Goal: Information Seeking & Learning: Learn about a topic

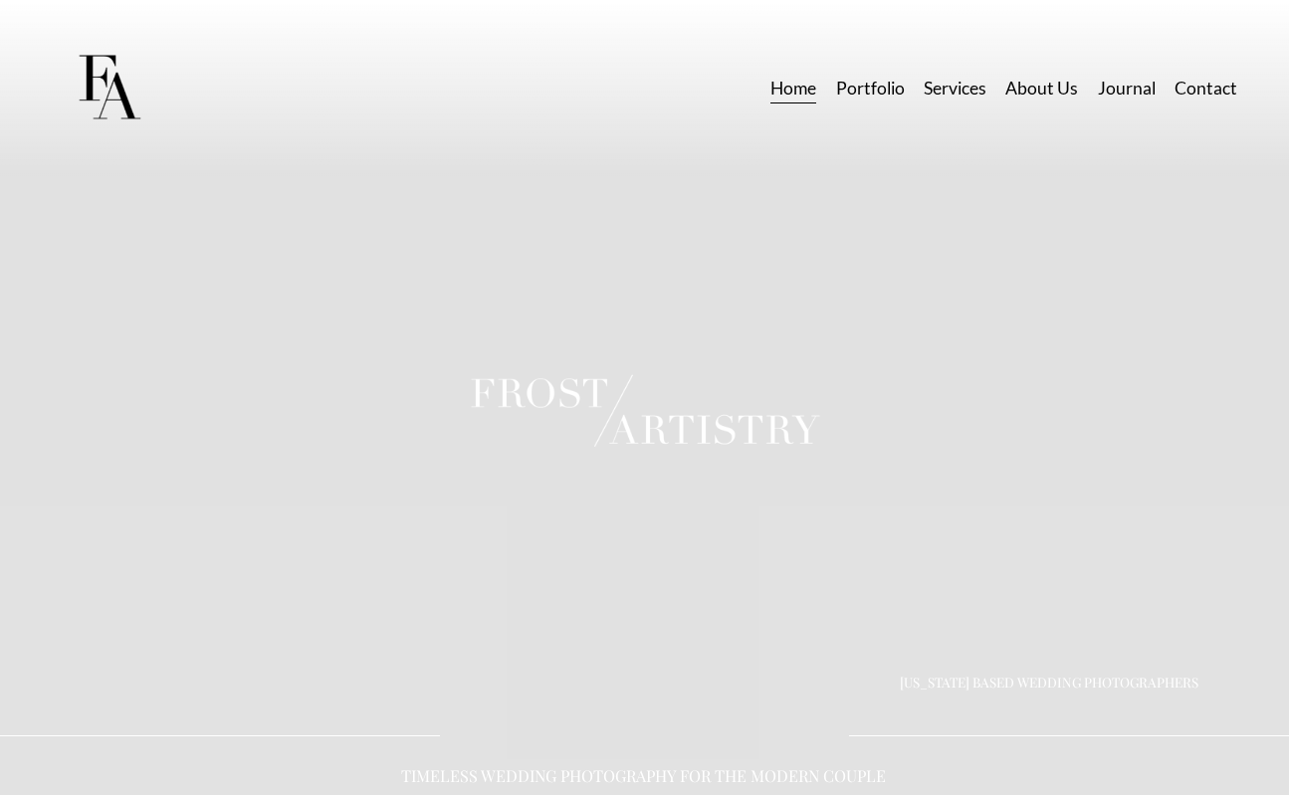
click at [864, 89] on link "Portfolio" at bounding box center [870, 88] width 69 height 35
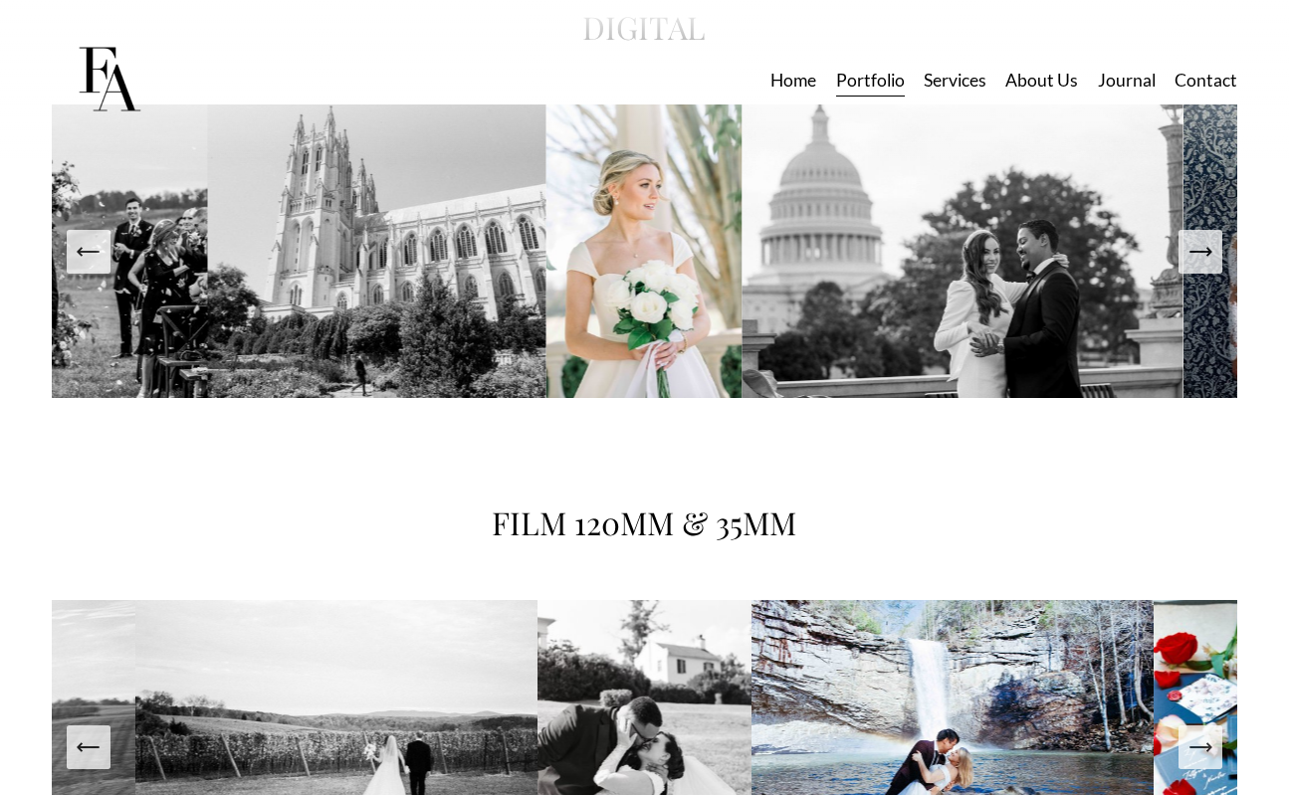
scroll to position [2989, 0]
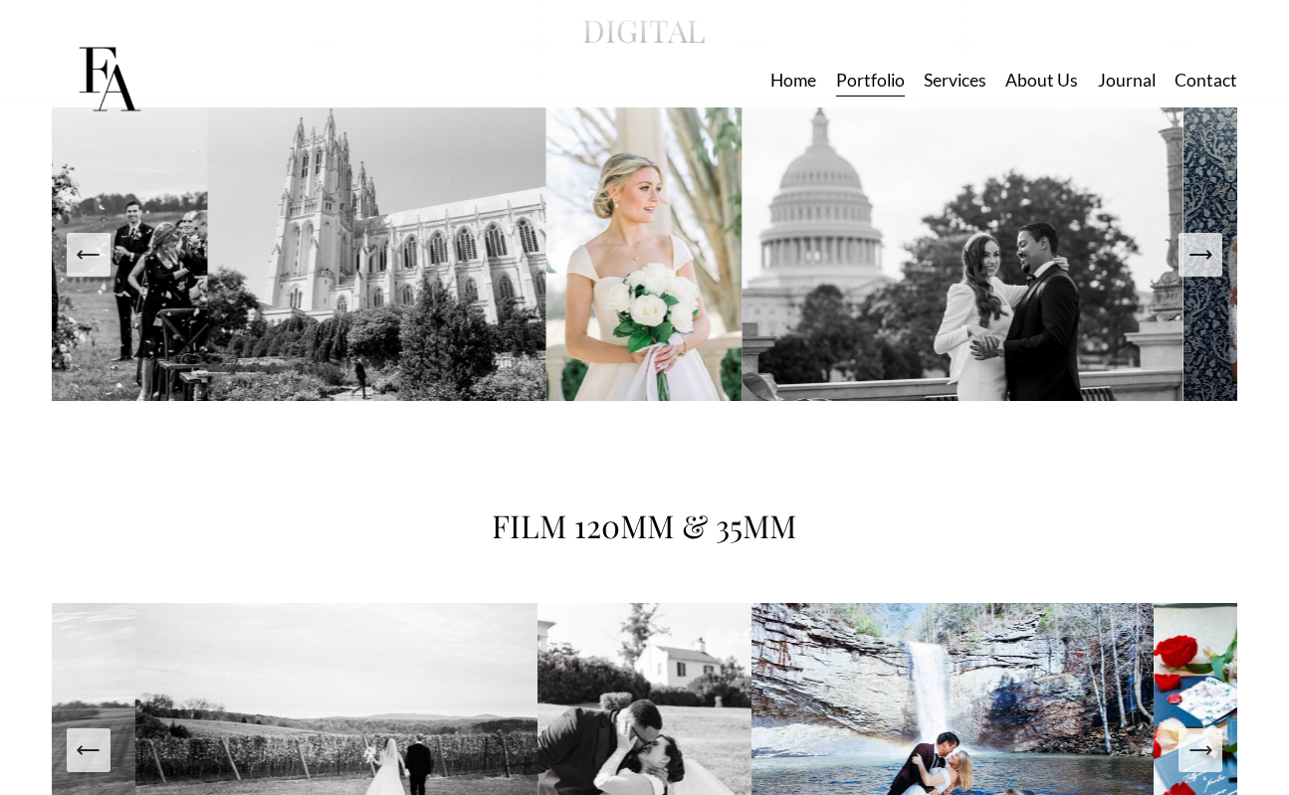
click at [1202, 265] on icon "Next Slide" at bounding box center [1201, 255] width 28 height 28
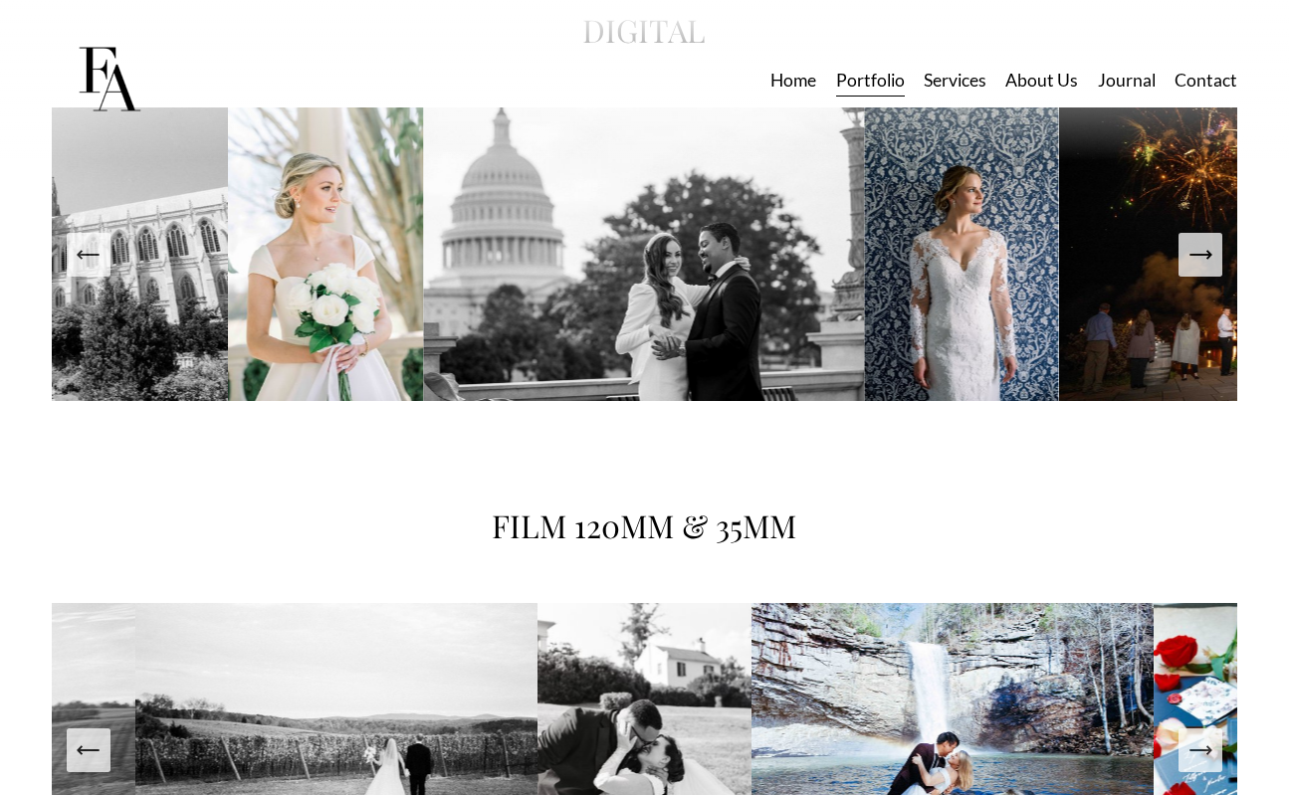
click at [1202, 265] on icon "Next Slide" at bounding box center [1201, 255] width 28 height 28
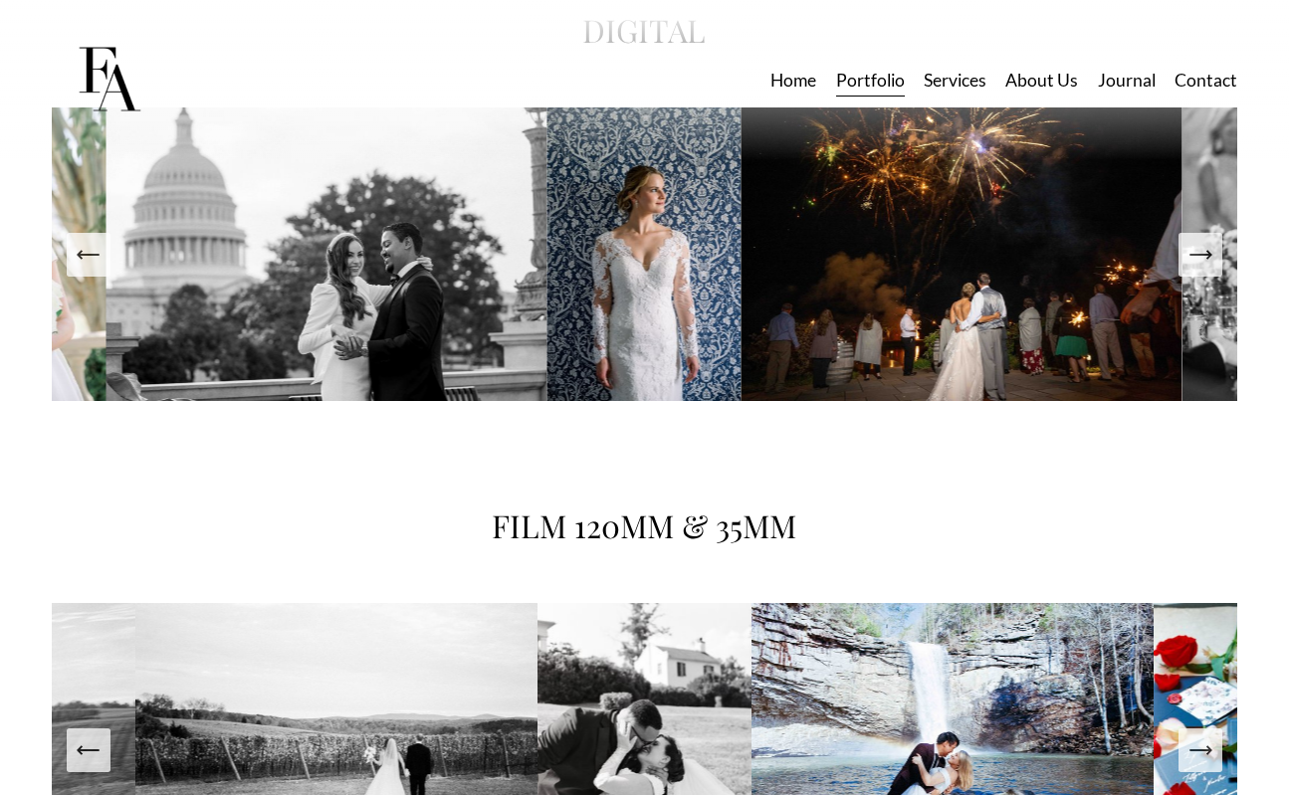
click at [1202, 265] on icon "Next Slide" at bounding box center [1201, 255] width 28 height 28
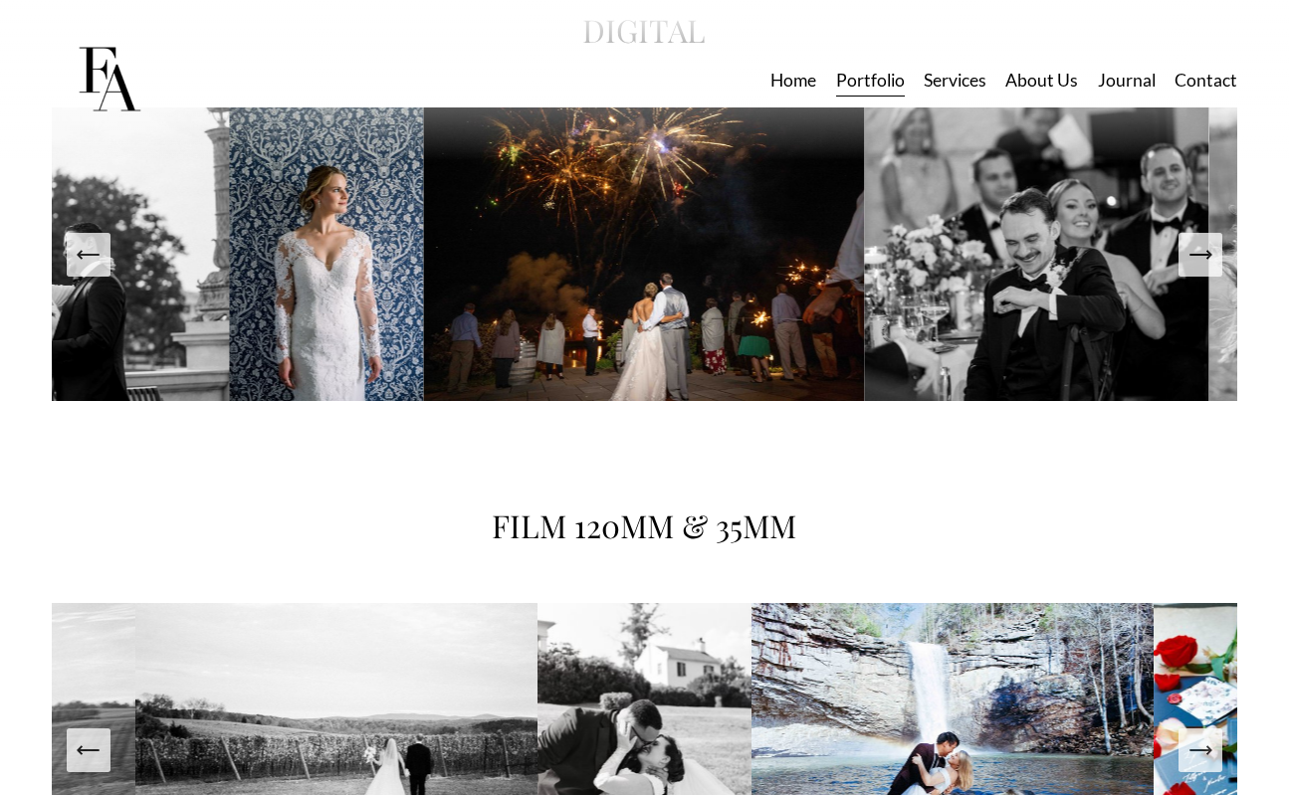
click at [1202, 265] on icon "Next Slide" at bounding box center [1201, 255] width 28 height 28
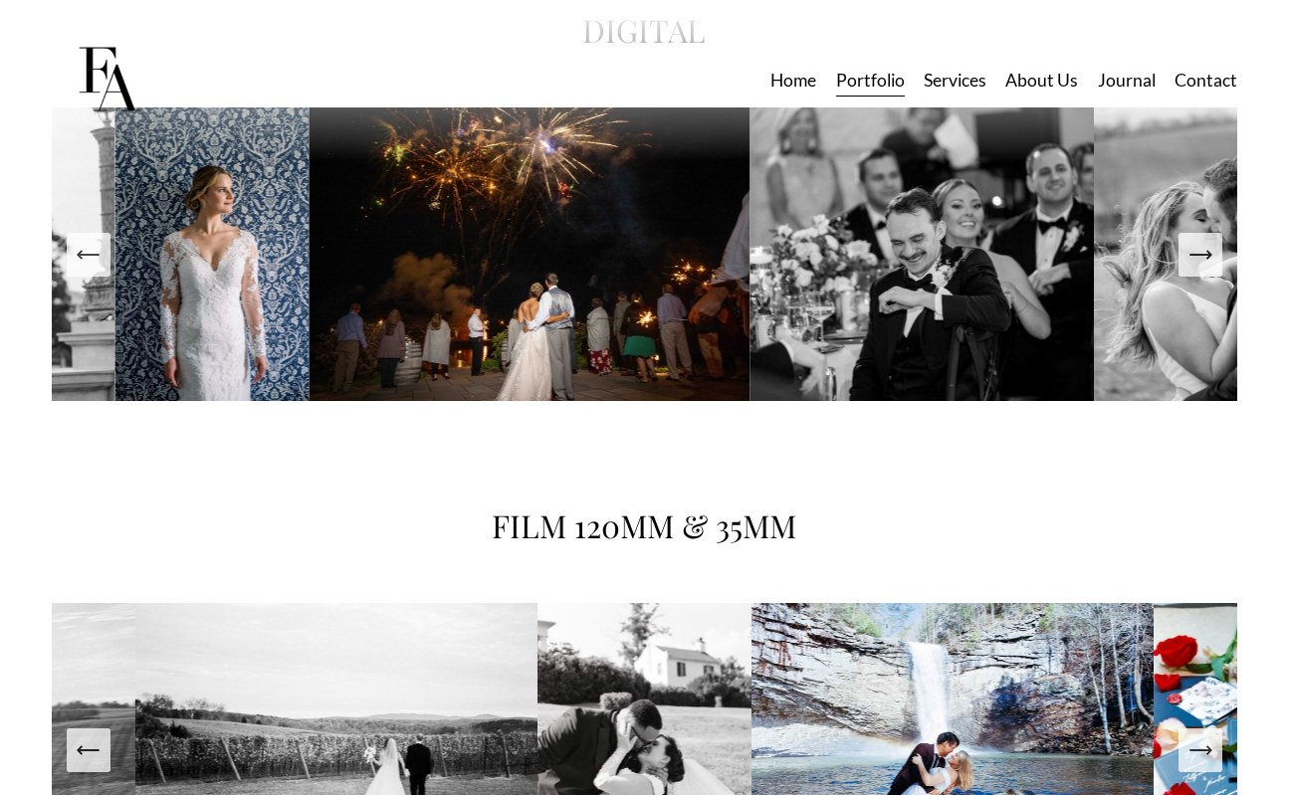
click at [1202, 265] on icon "Next Slide" at bounding box center [1201, 255] width 28 height 28
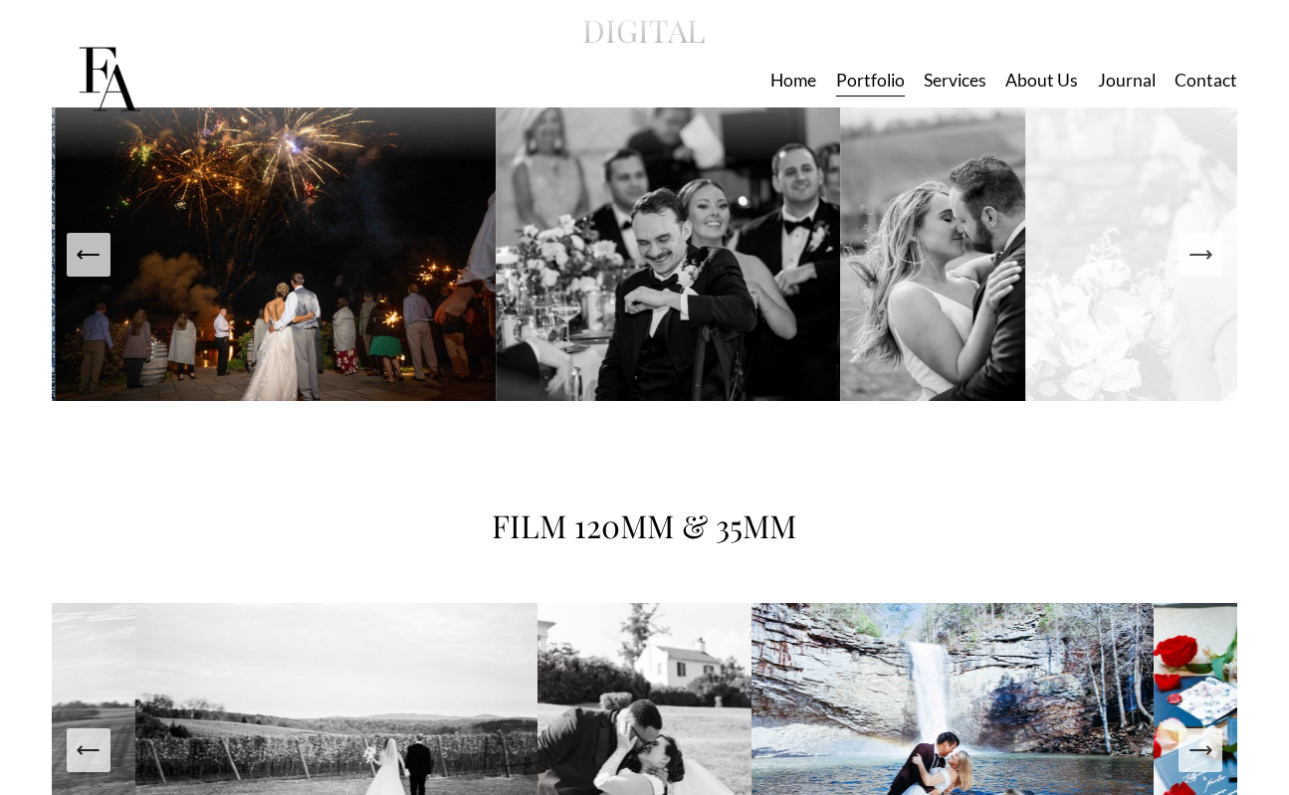
click at [1202, 265] on icon "Next Slide" at bounding box center [1201, 255] width 28 height 28
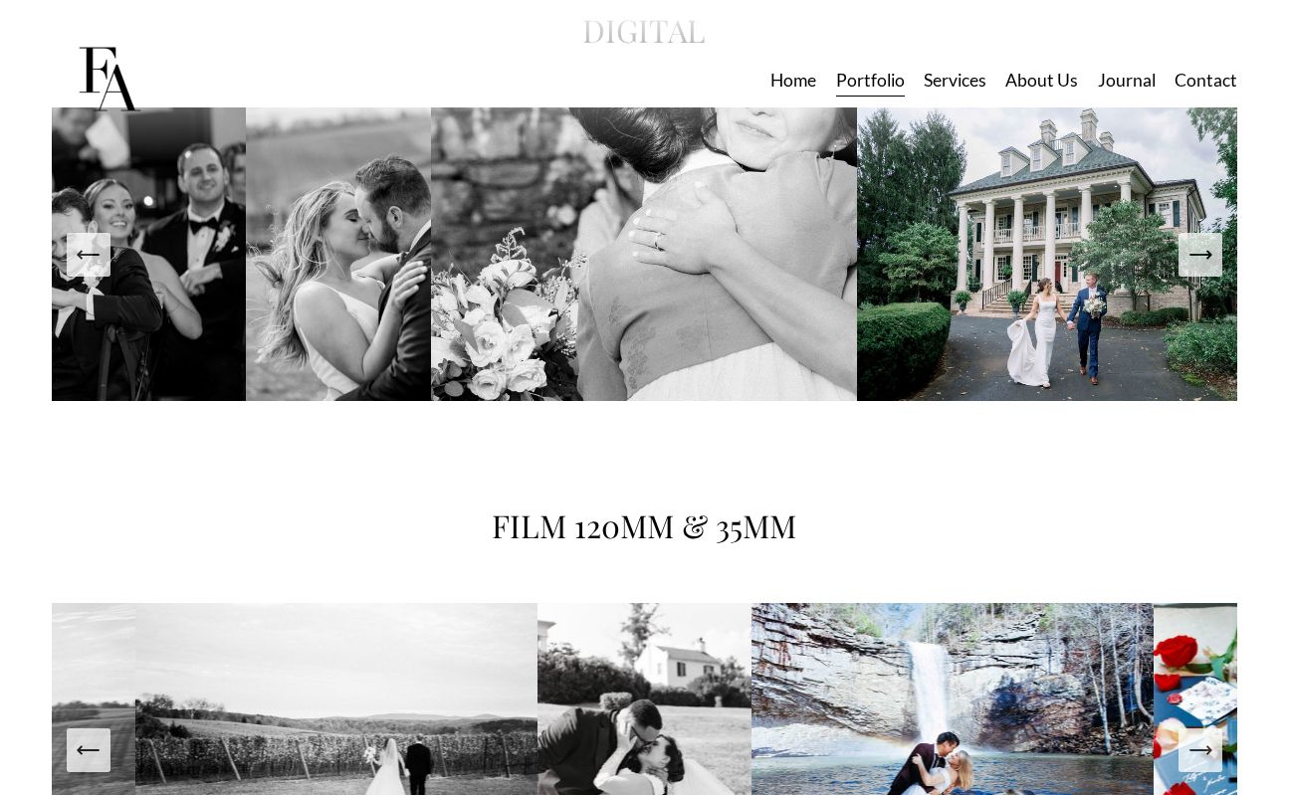
click at [1202, 265] on icon "Next Slide" at bounding box center [1201, 255] width 28 height 28
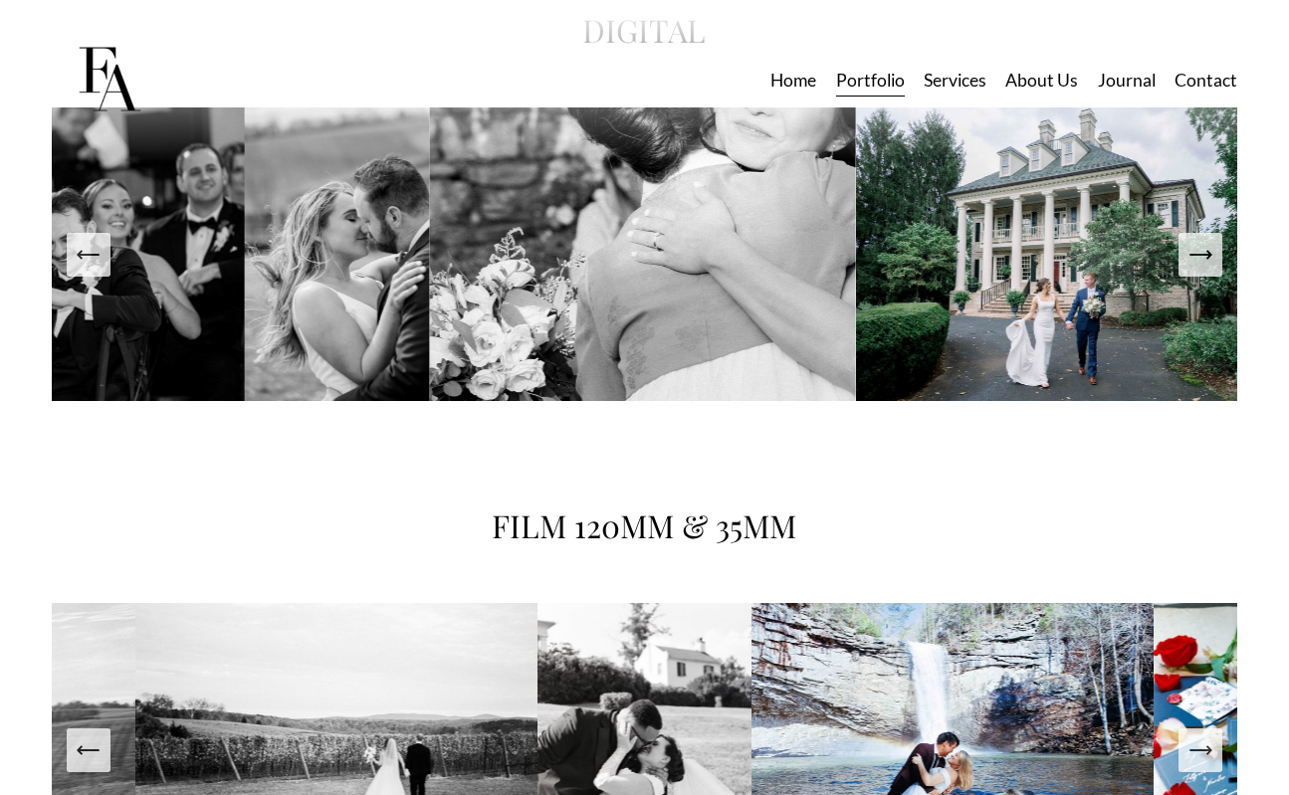
click at [1202, 265] on icon "Next Slide" at bounding box center [1201, 255] width 28 height 28
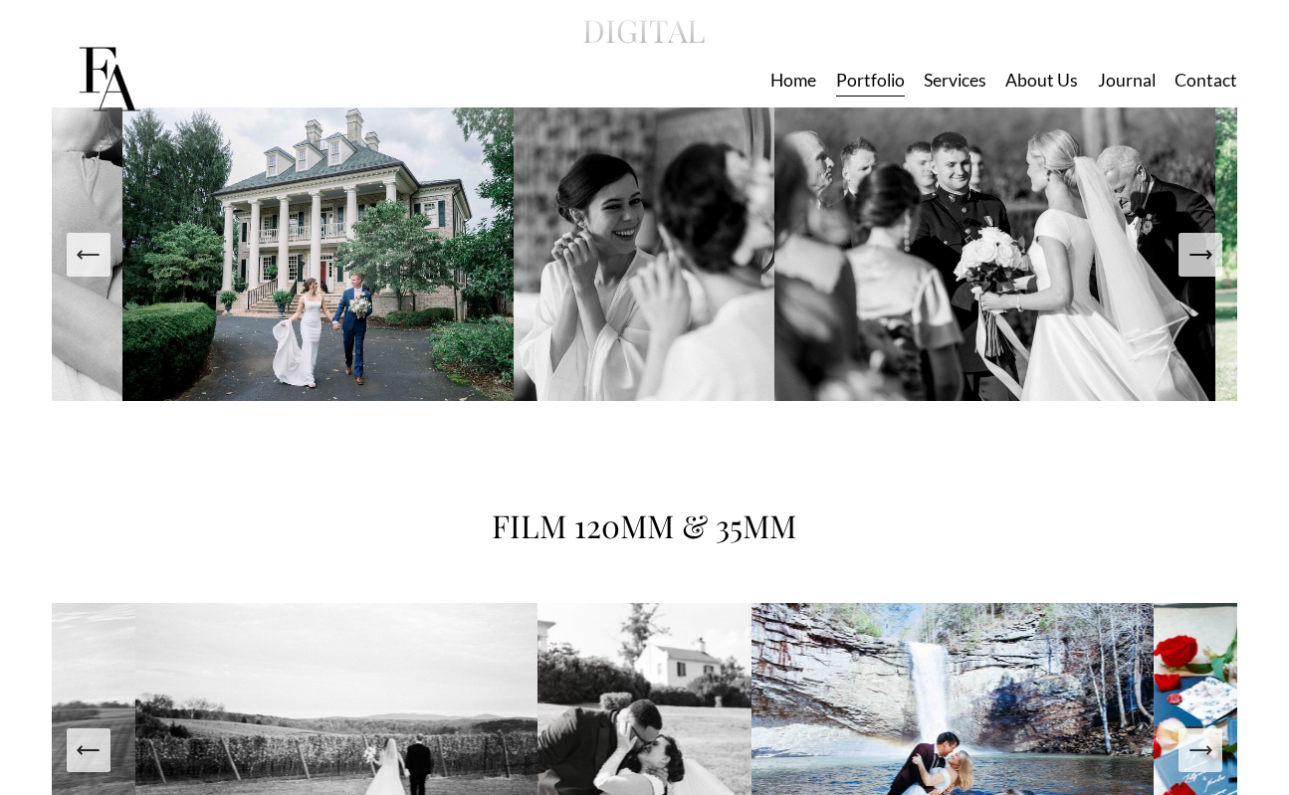
click at [1202, 265] on icon "Next Slide" at bounding box center [1201, 255] width 28 height 28
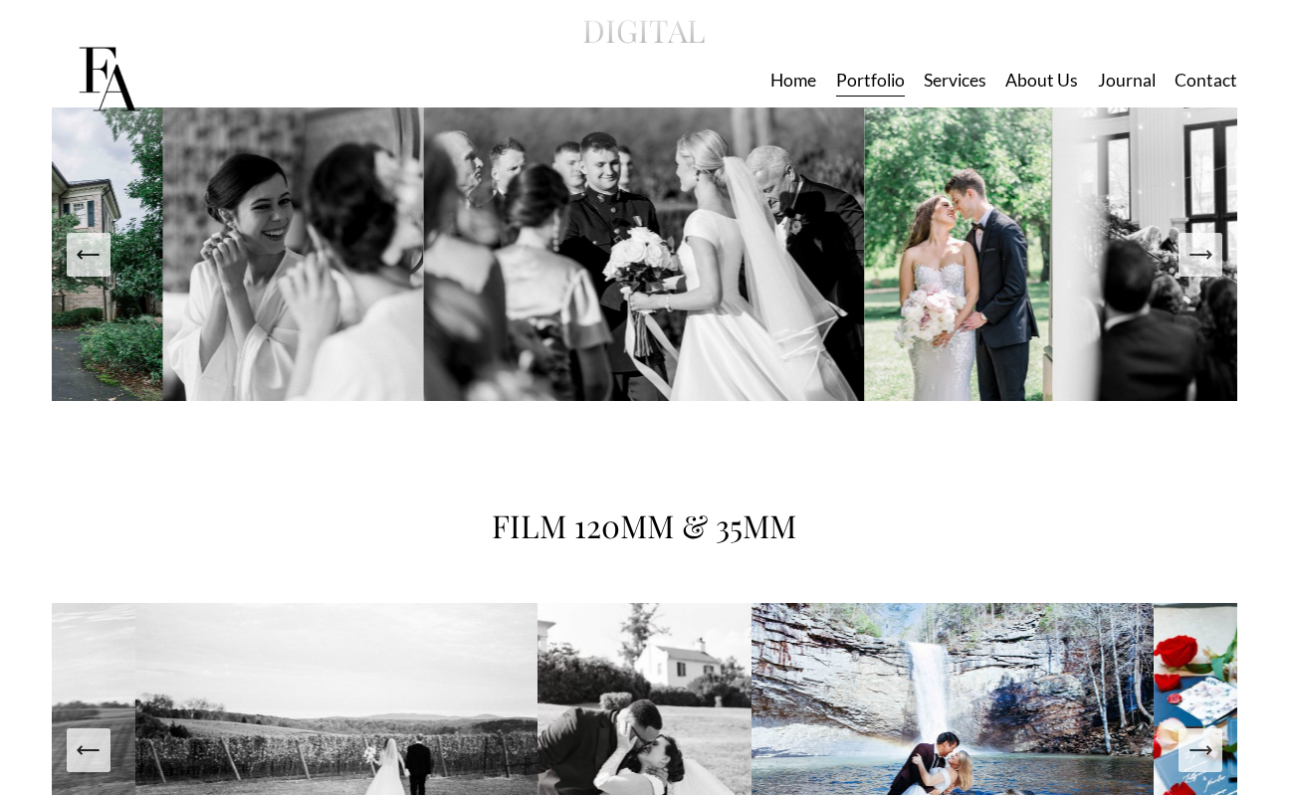
click at [1202, 265] on icon "Next Slide" at bounding box center [1201, 255] width 28 height 28
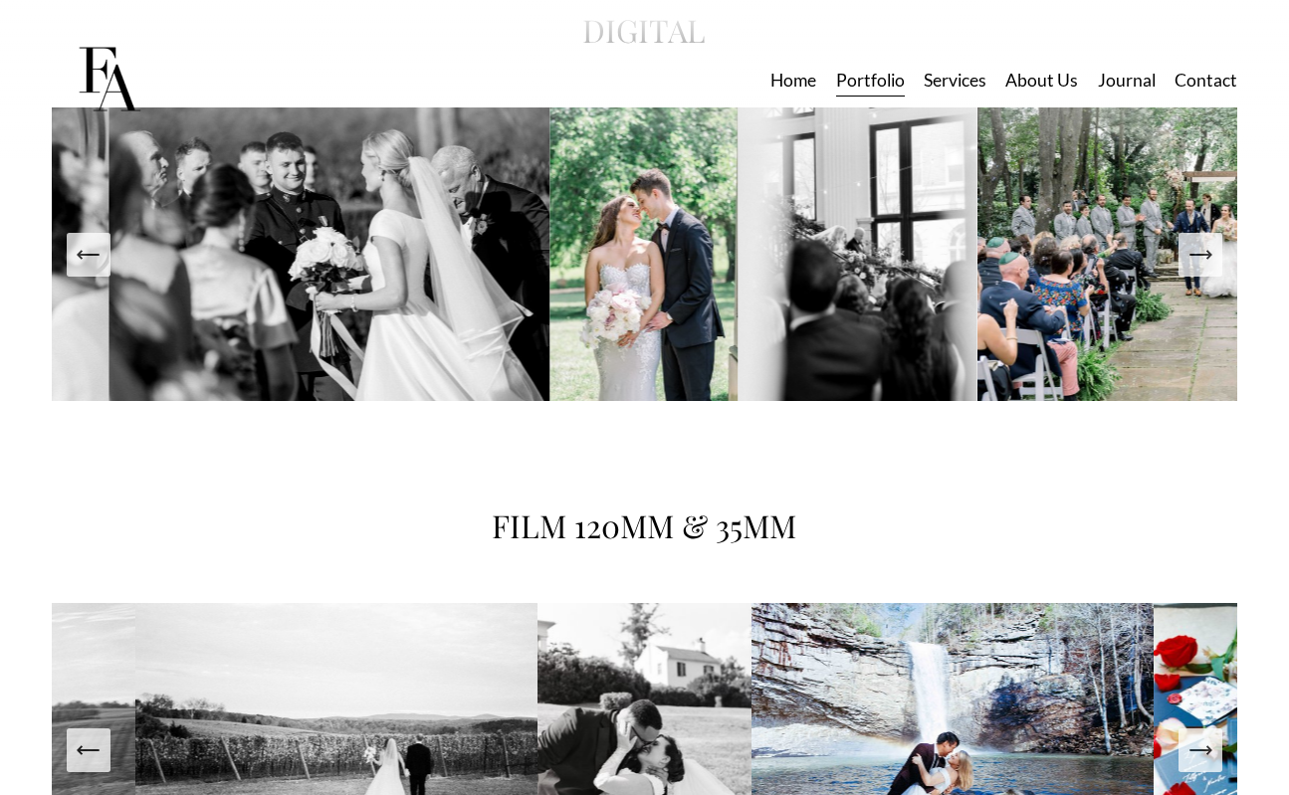
click at [1202, 265] on icon "Next Slide" at bounding box center [1201, 255] width 28 height 28
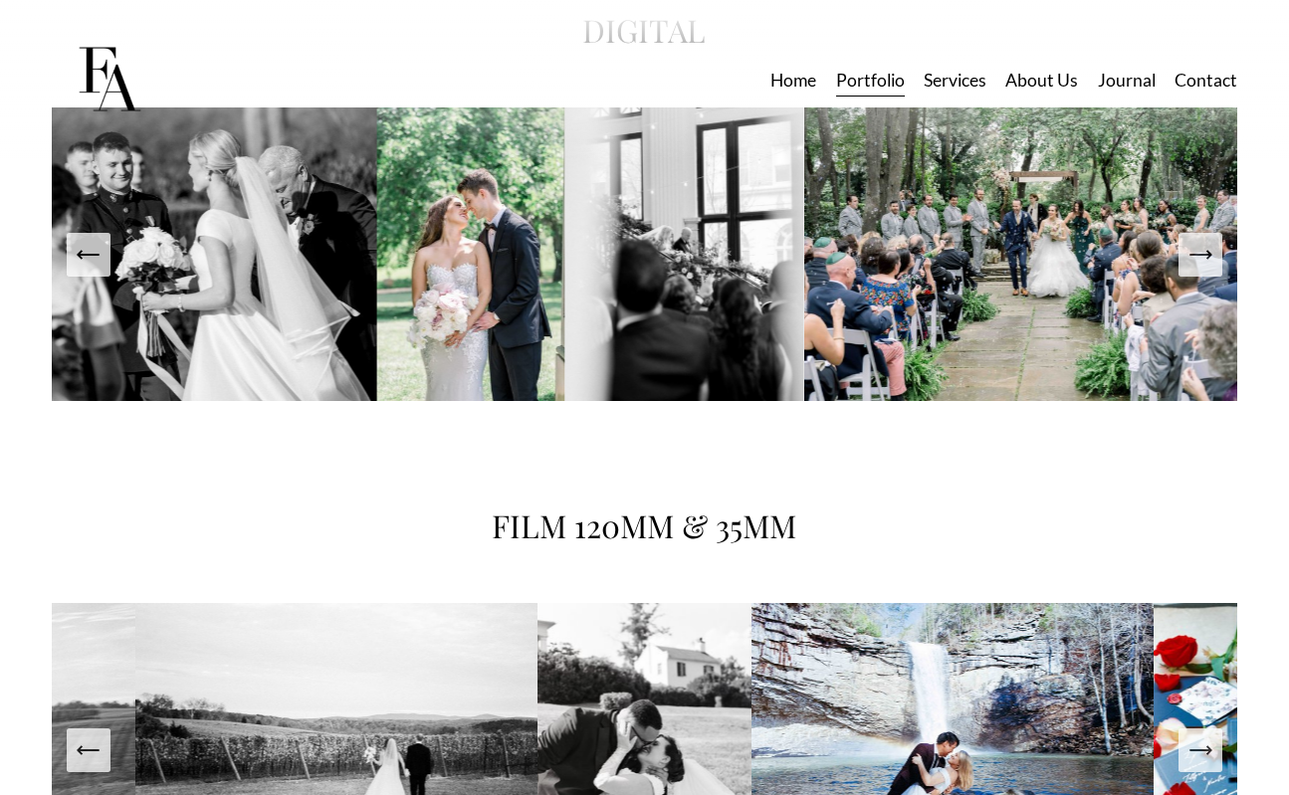
click at [1202, 265] on icon "Next Slide" at bounding box center [1201, 255] width 28 height 28
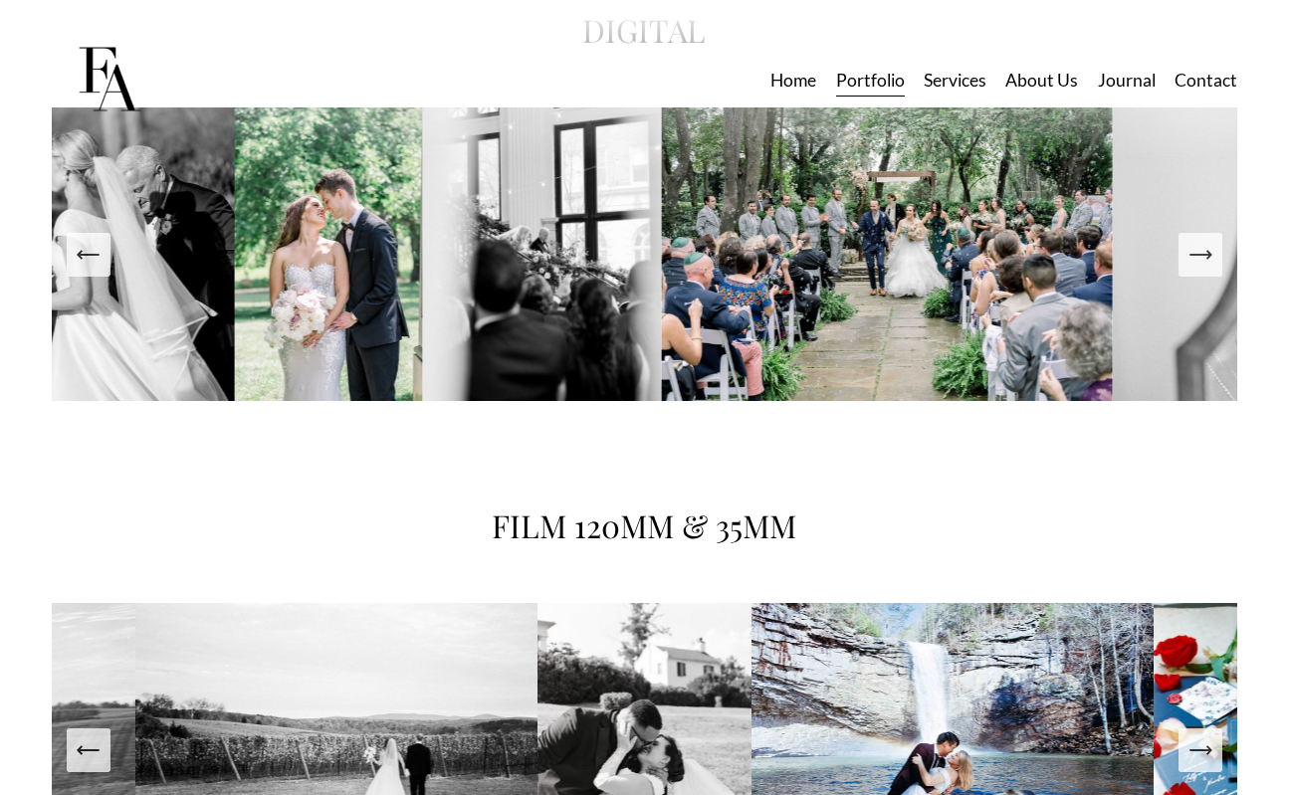
click at [1202, 265] on icon "Next Slide" at bounding box center [1201, 255] width 28 height 28
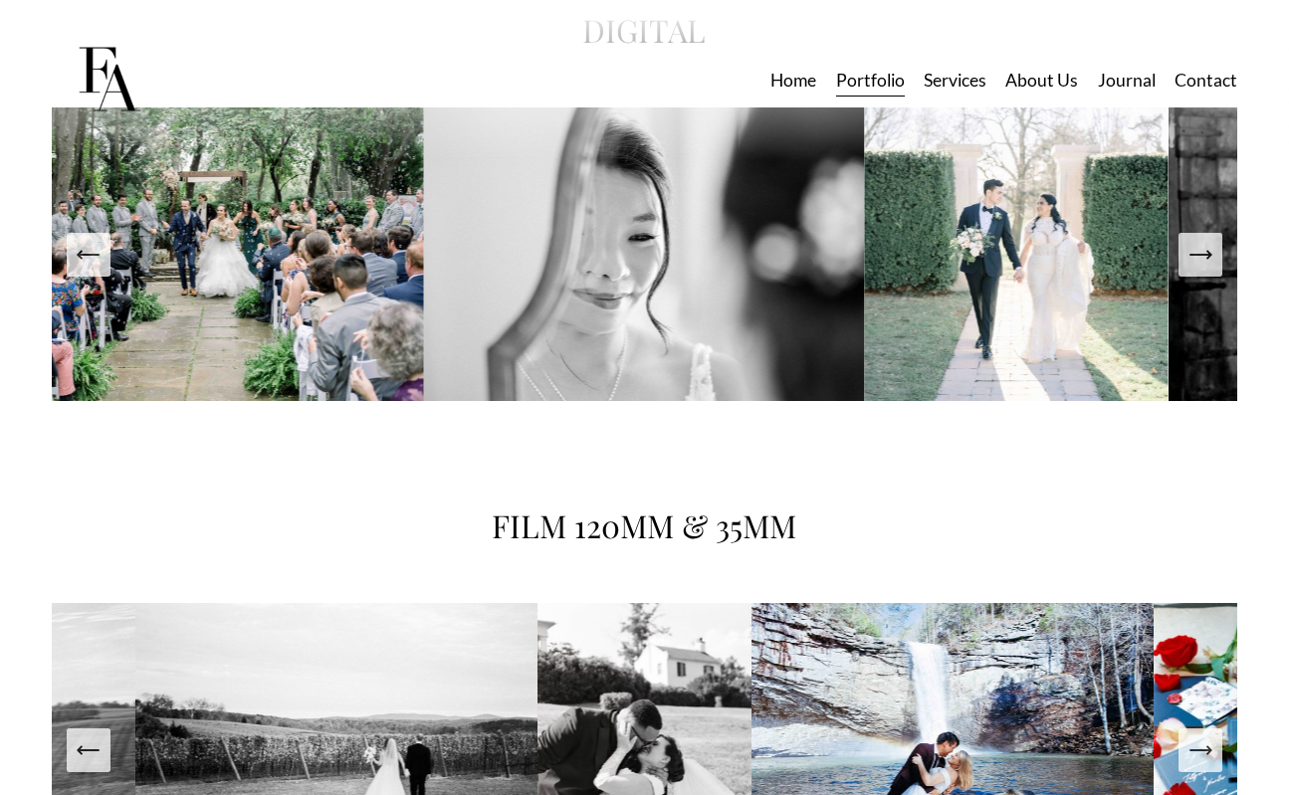
click at [1202, 265] on icon "Next Slide" at bounding box center [1201, 255] width 28 height 28
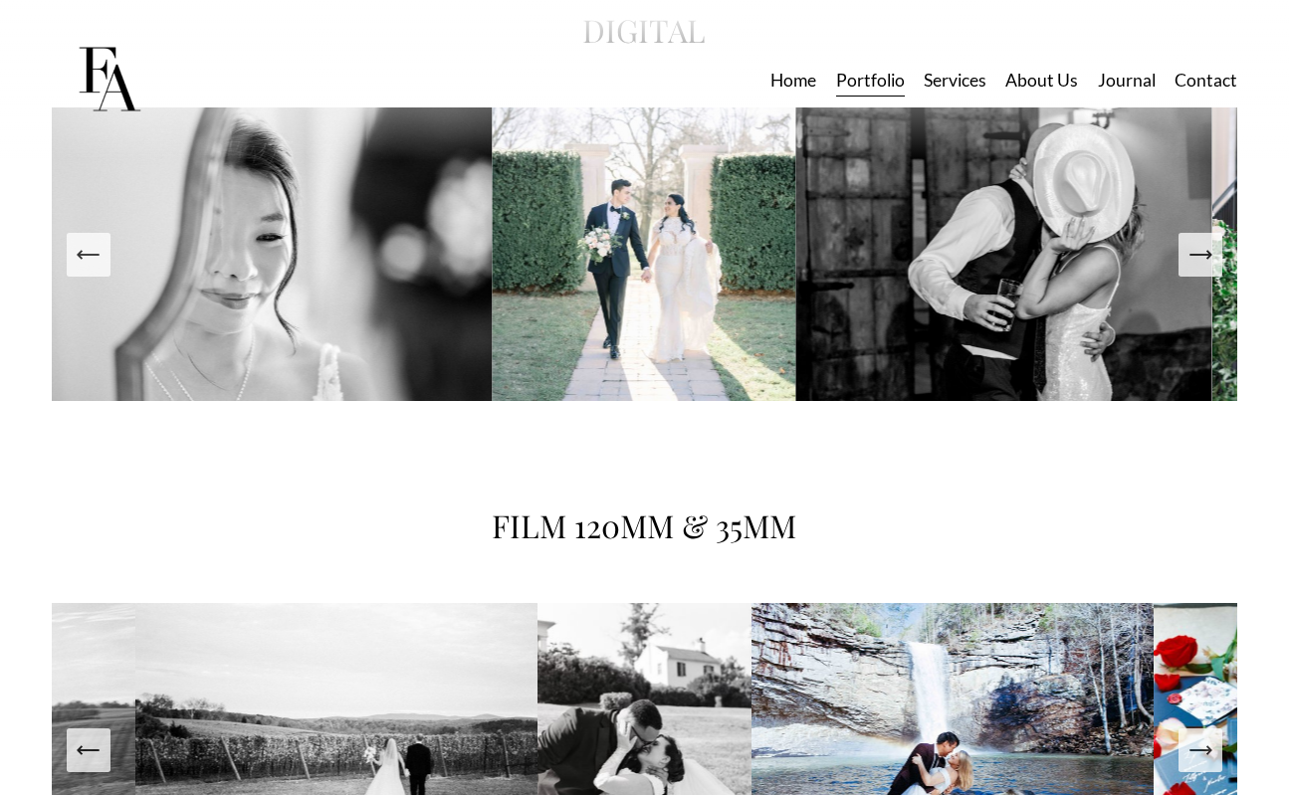
click at [1202, 265] on icon "Next Slide" at bounding box center [1201, 255] width 28 height 28
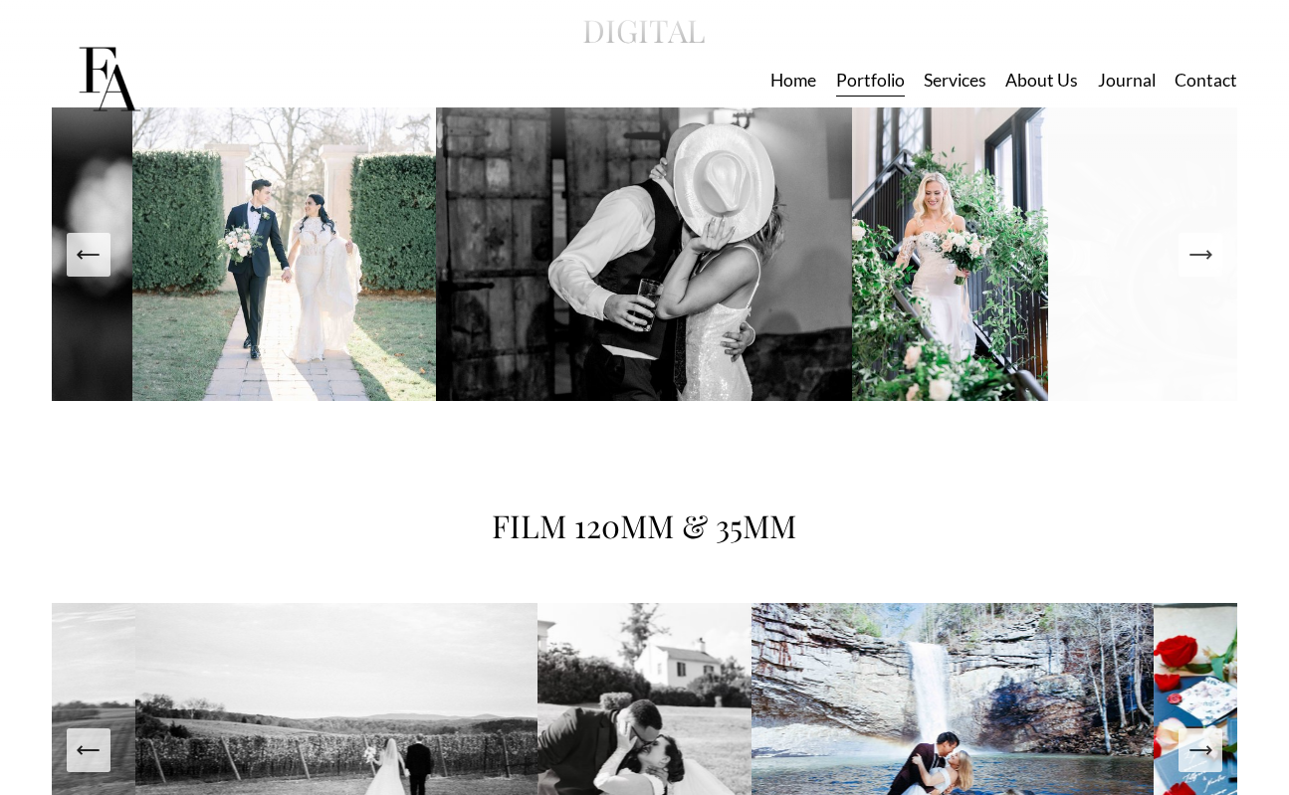
click at [1202, 265] on icon "Next Slide" at bounding box center [1201, 255] width 28 height 28
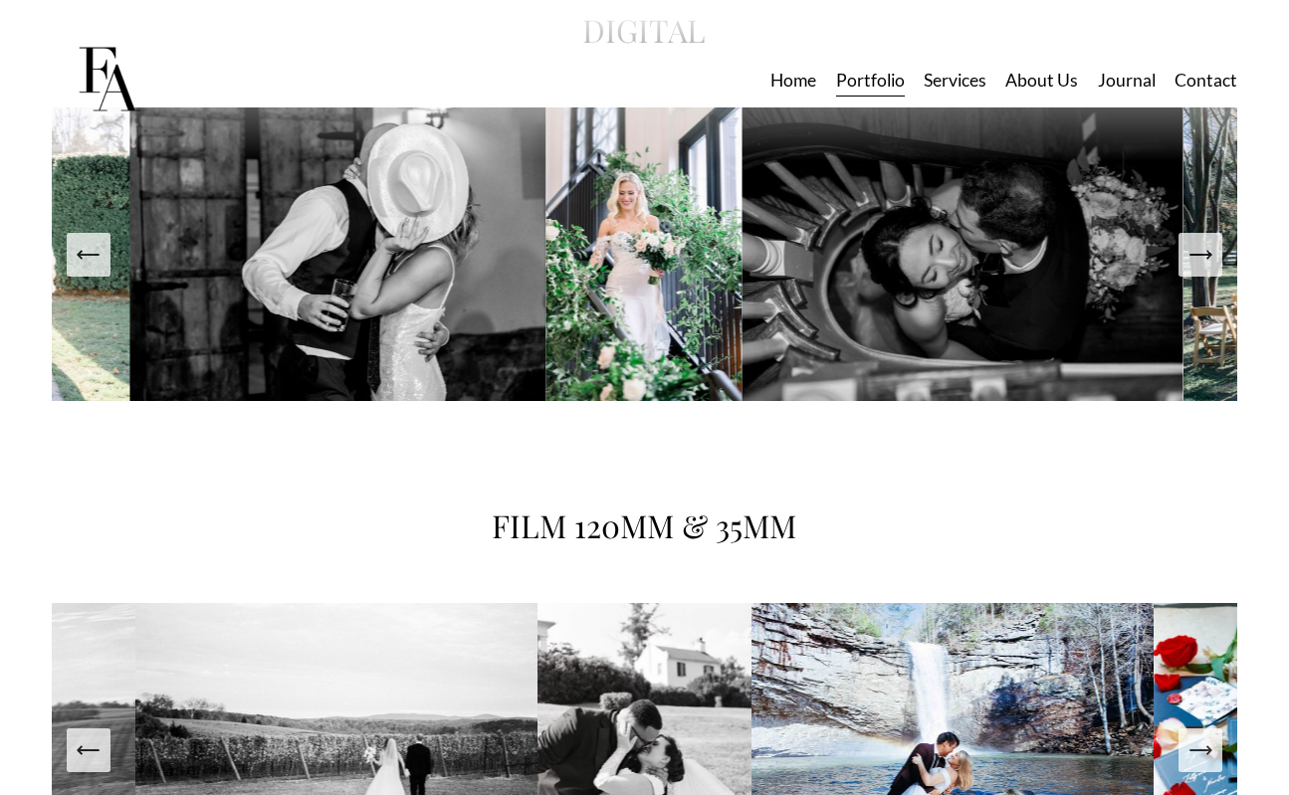
click at [1202, 265] on icon "Next Slide" at bounding box center [1201, 255] width 28 height 28
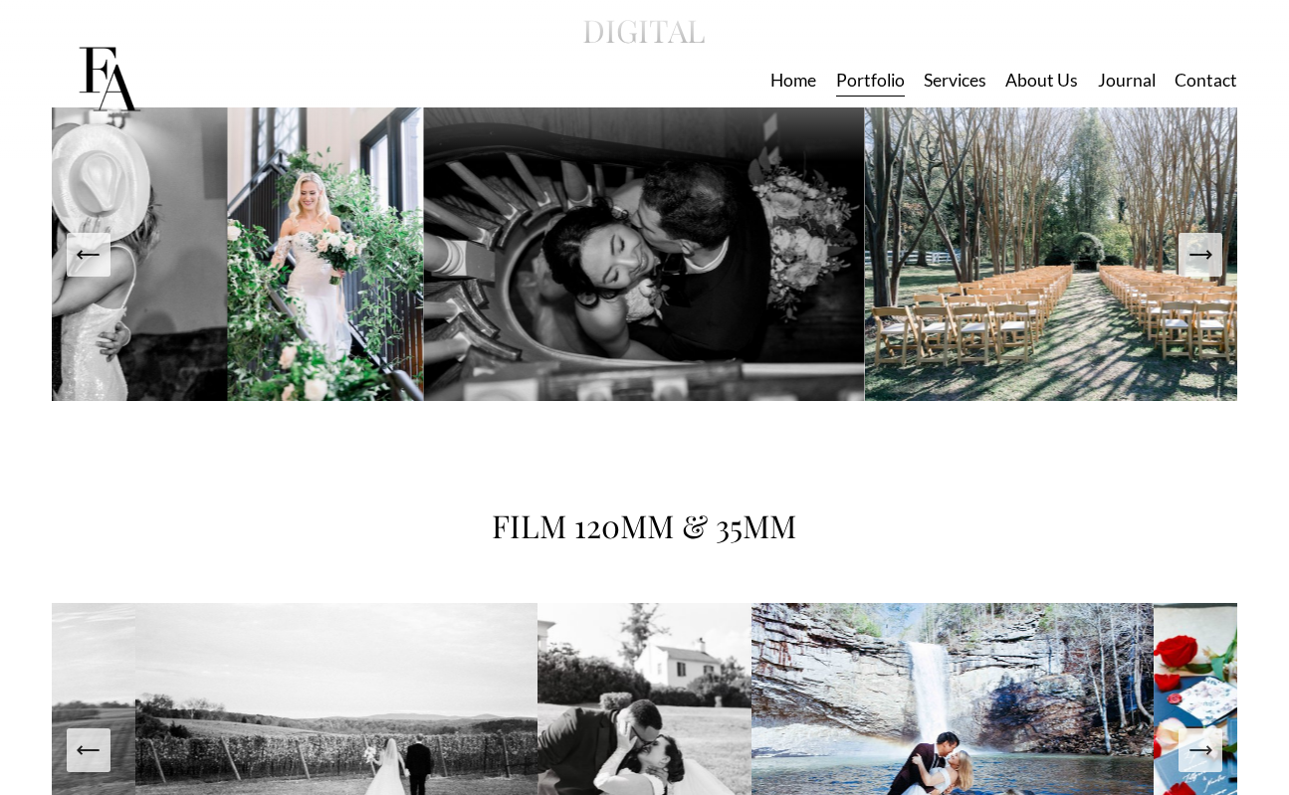
click at [1202, 265] on icon "Next Slide" at bounding box center [1201, 255] width 28 height 28
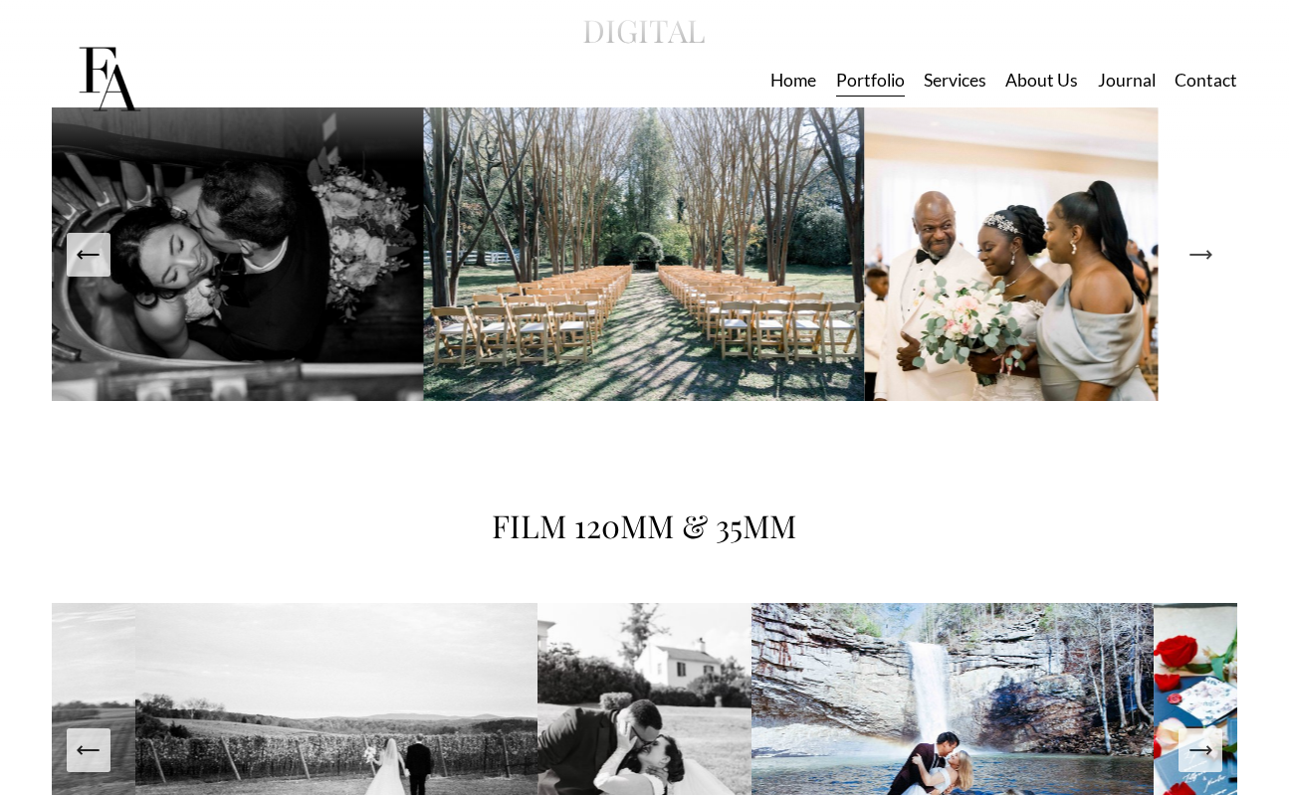
click at [1202, 265] on icon "Next Slide" at bounding box center [1201, 255] width 28 height 28
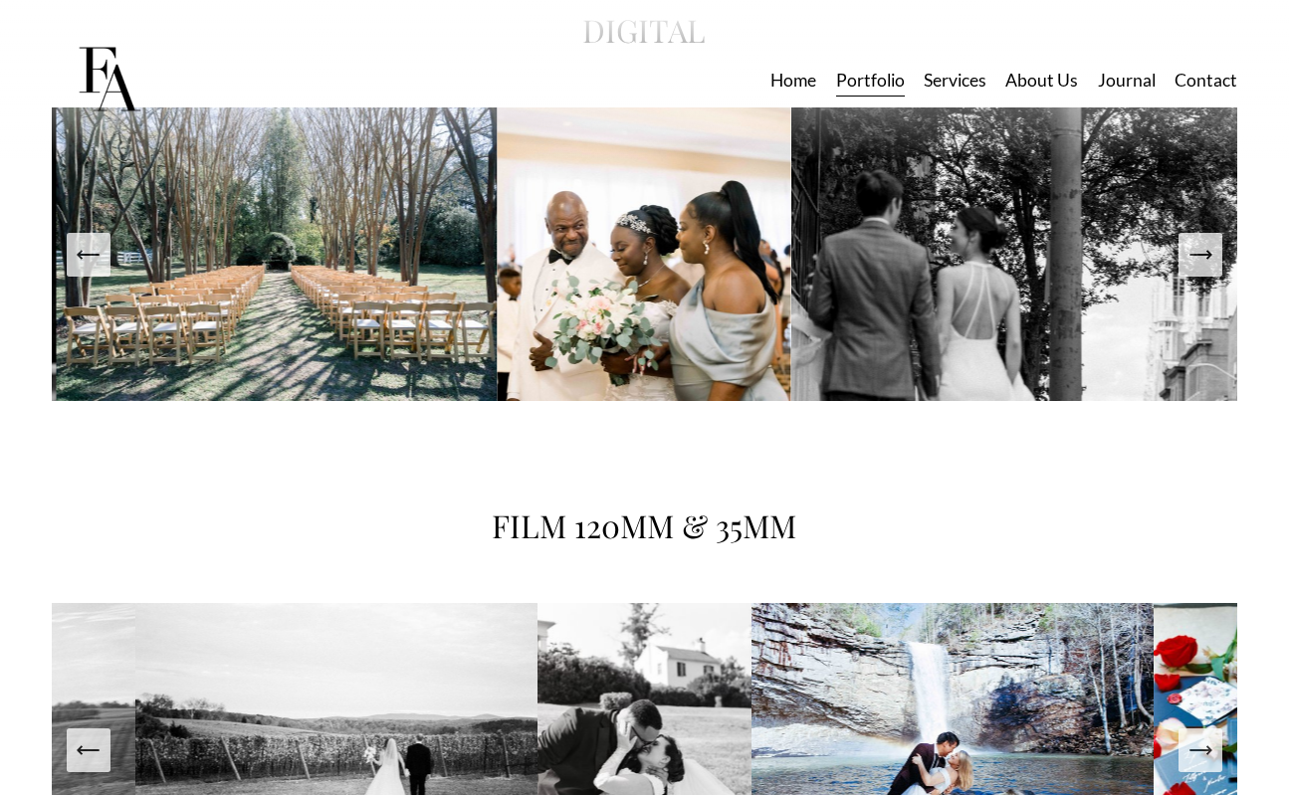
click at [1202, 265] on icon "Next Slide" at bounding box center [1201, 255] width 28 height 28
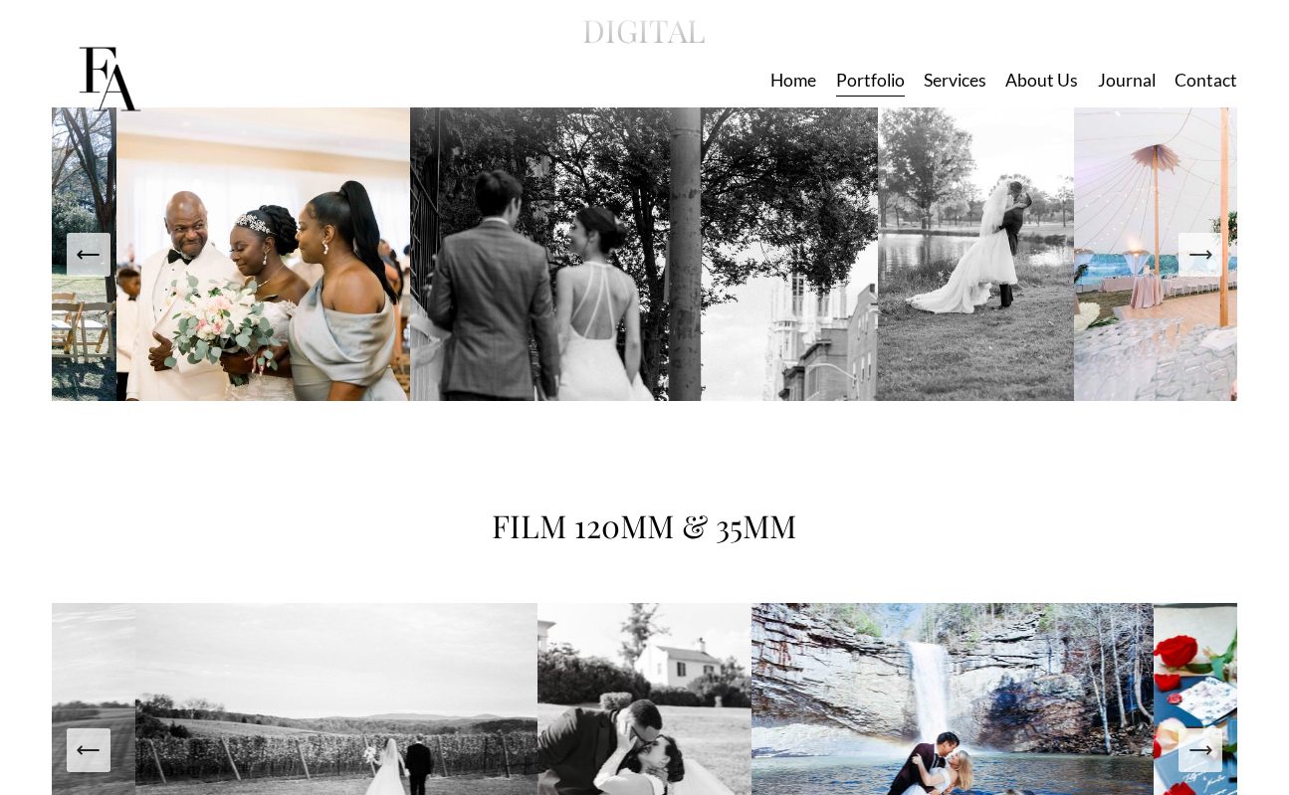
click at [1202, 265] on icon "Next Slide" at bounding box center [1201, 255] width 28 height 28
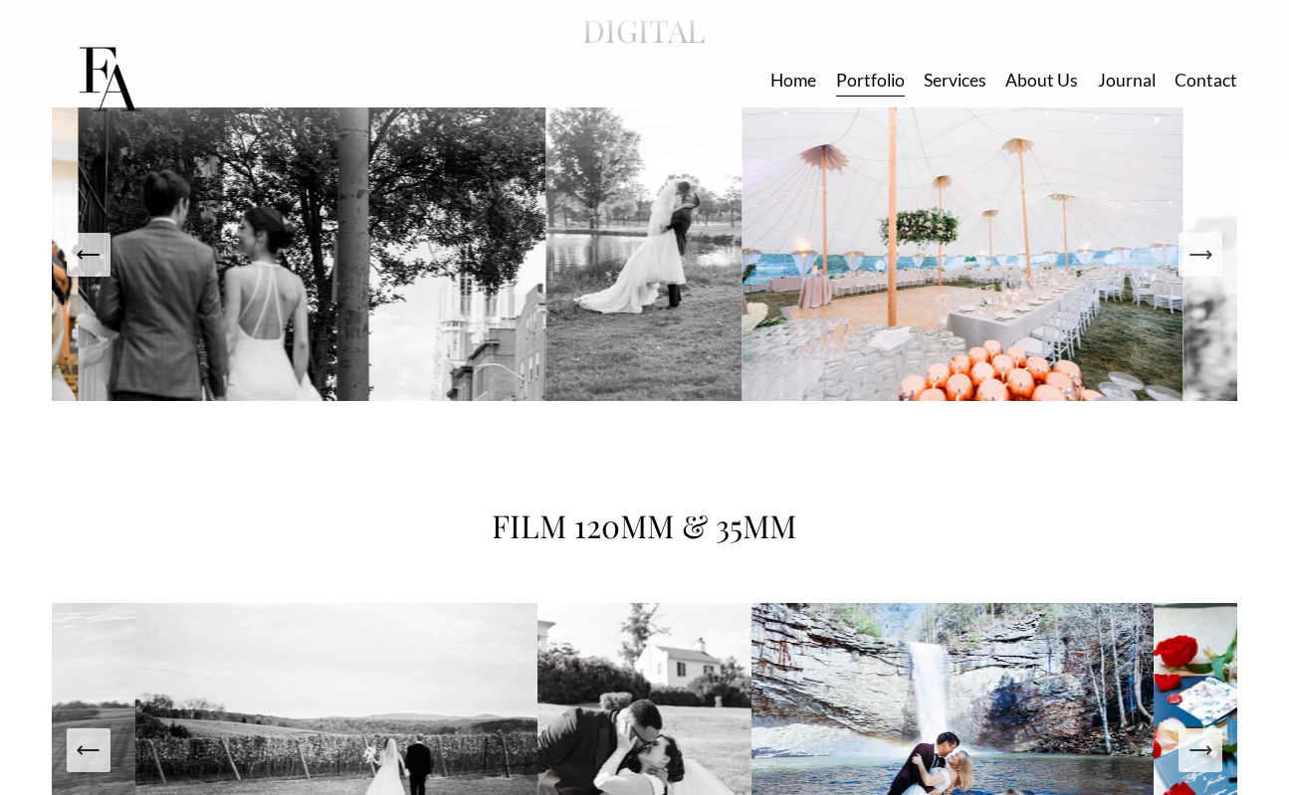
click at [1188, 266] on icon "Next Slide" at bounding box center [1201, 255] width 28 height 28
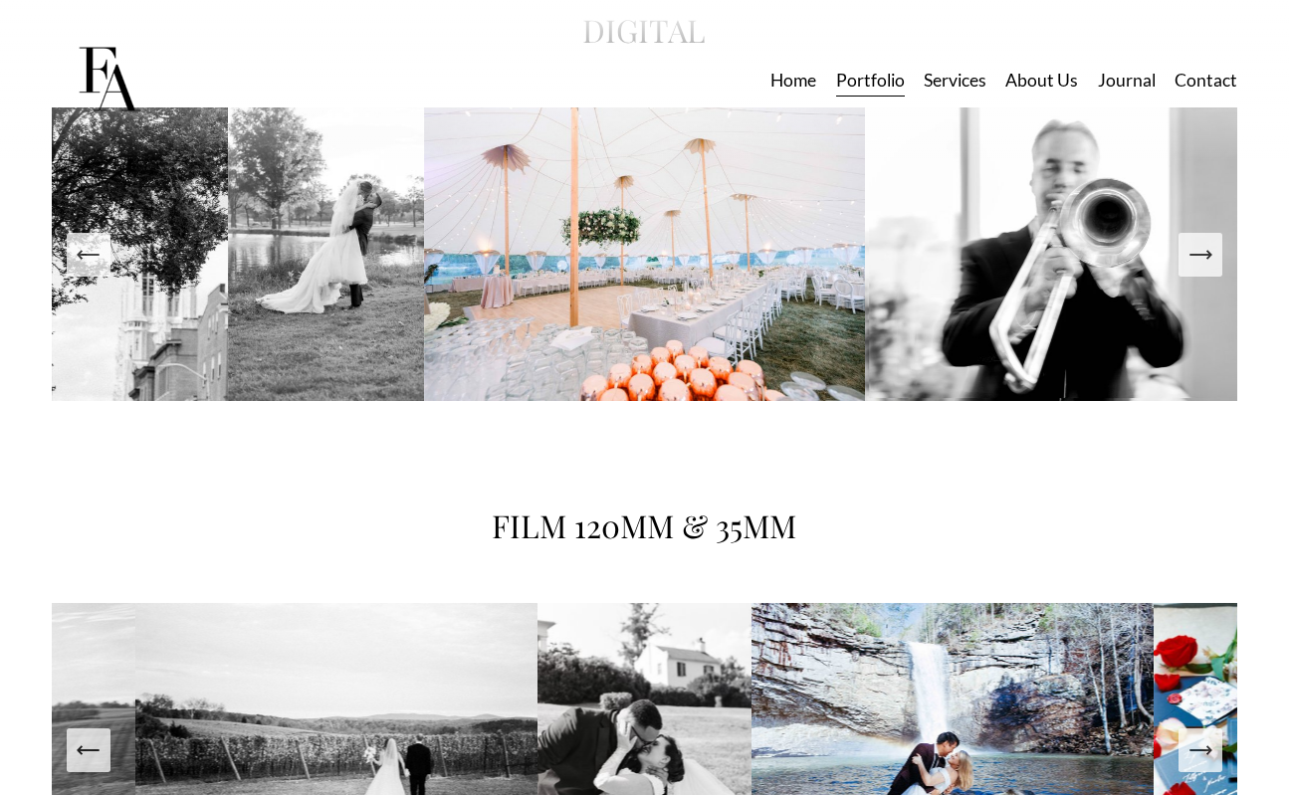
click at [1194, 266] on icon "Next Slide" at bounding box center [1201, 255] width 28 height 28
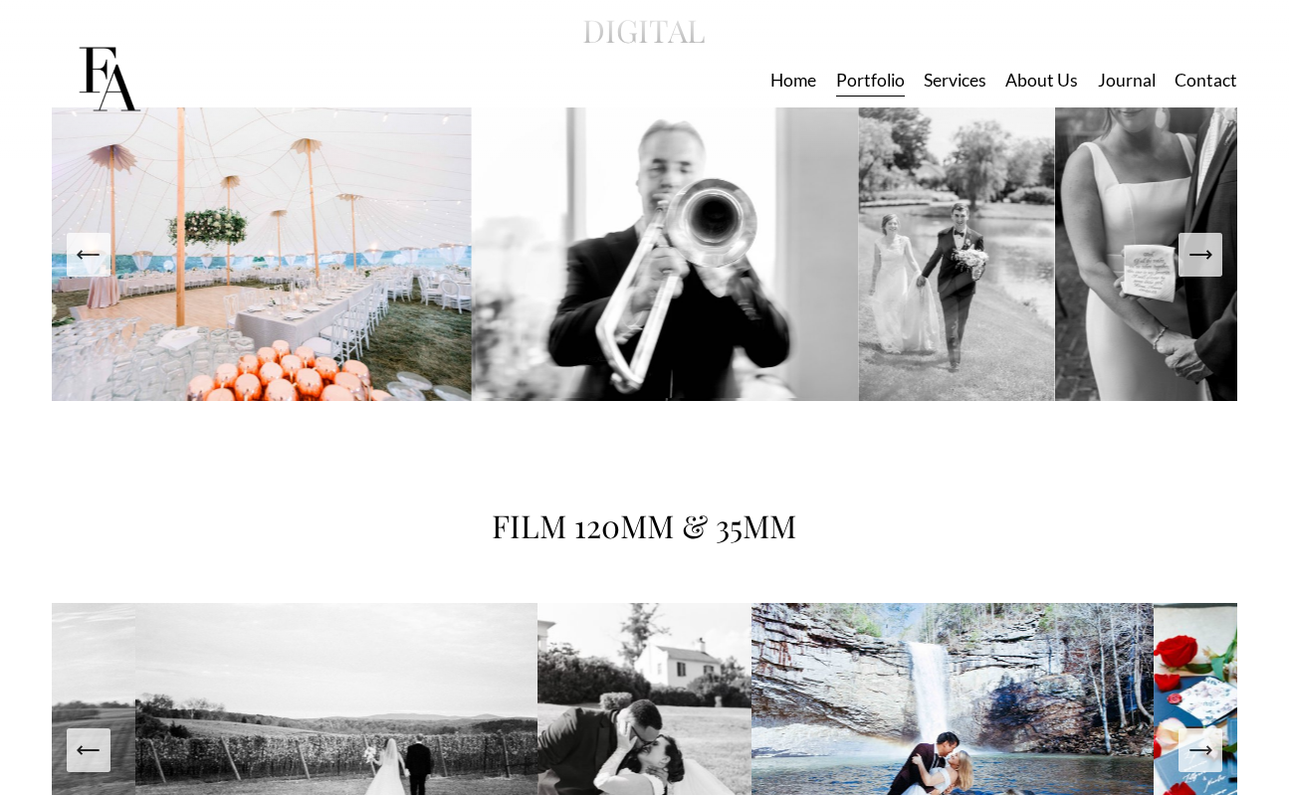
click at [1194, 267] on icon "Next Slide" at bounding box center [1201, 255] width 28 height 28
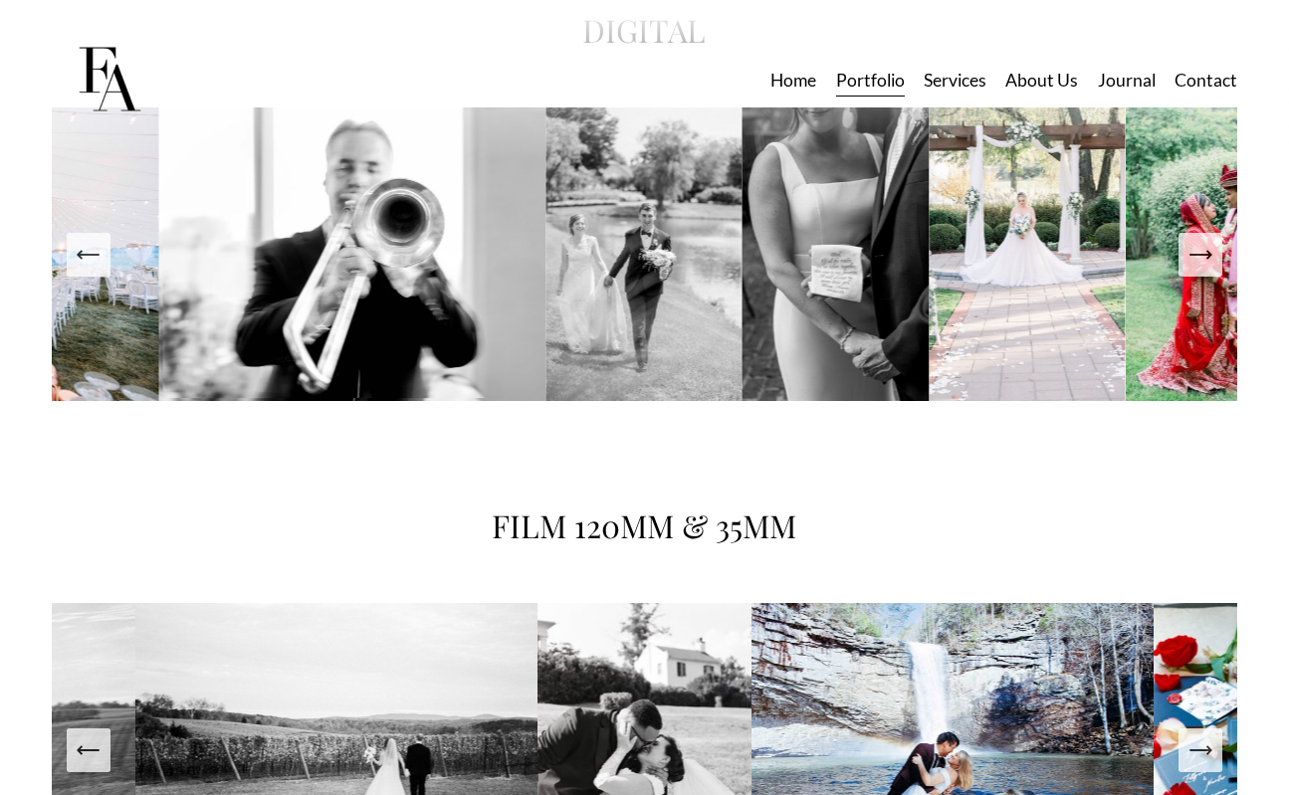
click at [1194, 267] on icon "Next Slide" at bounding box center [1201, 255] width 28 height 28
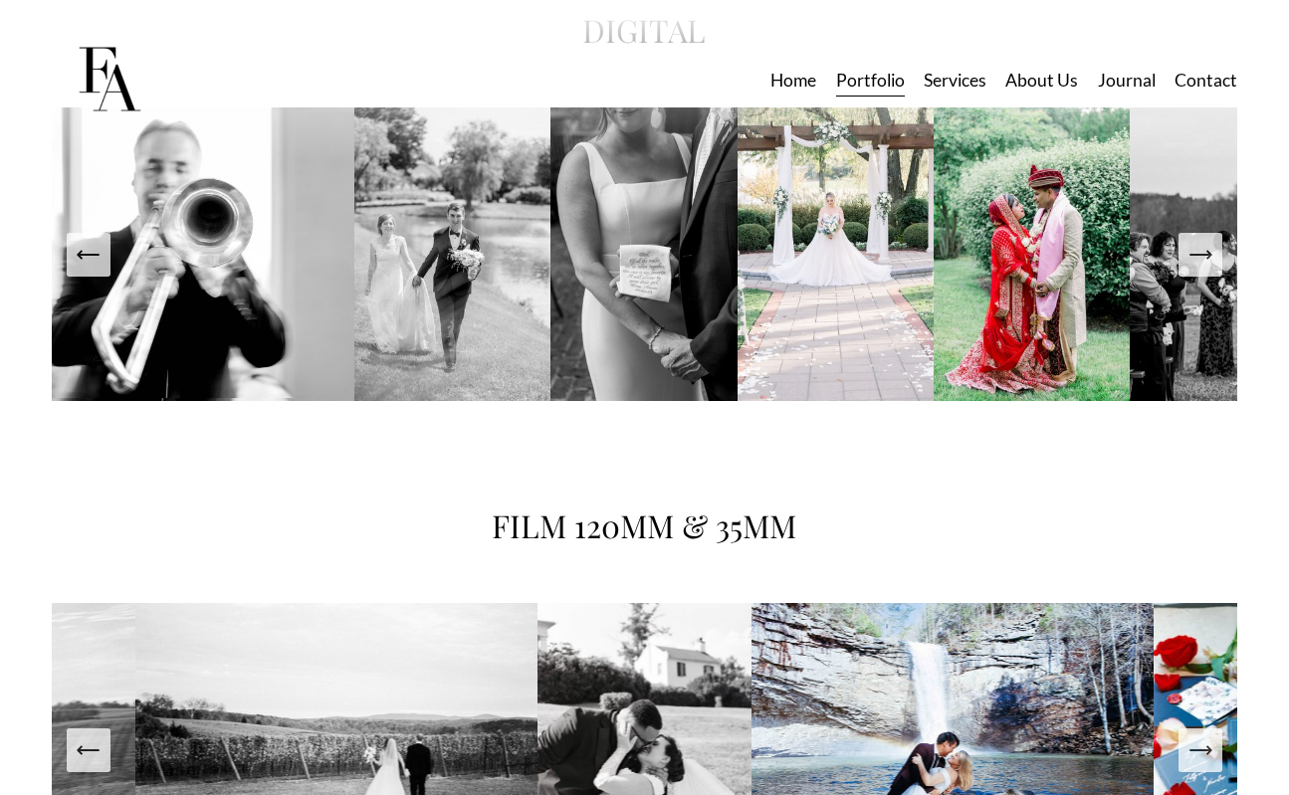
click at [1194, 267] on icon "Next Slide" at bounding box center [1201, 255] width 28 height 28
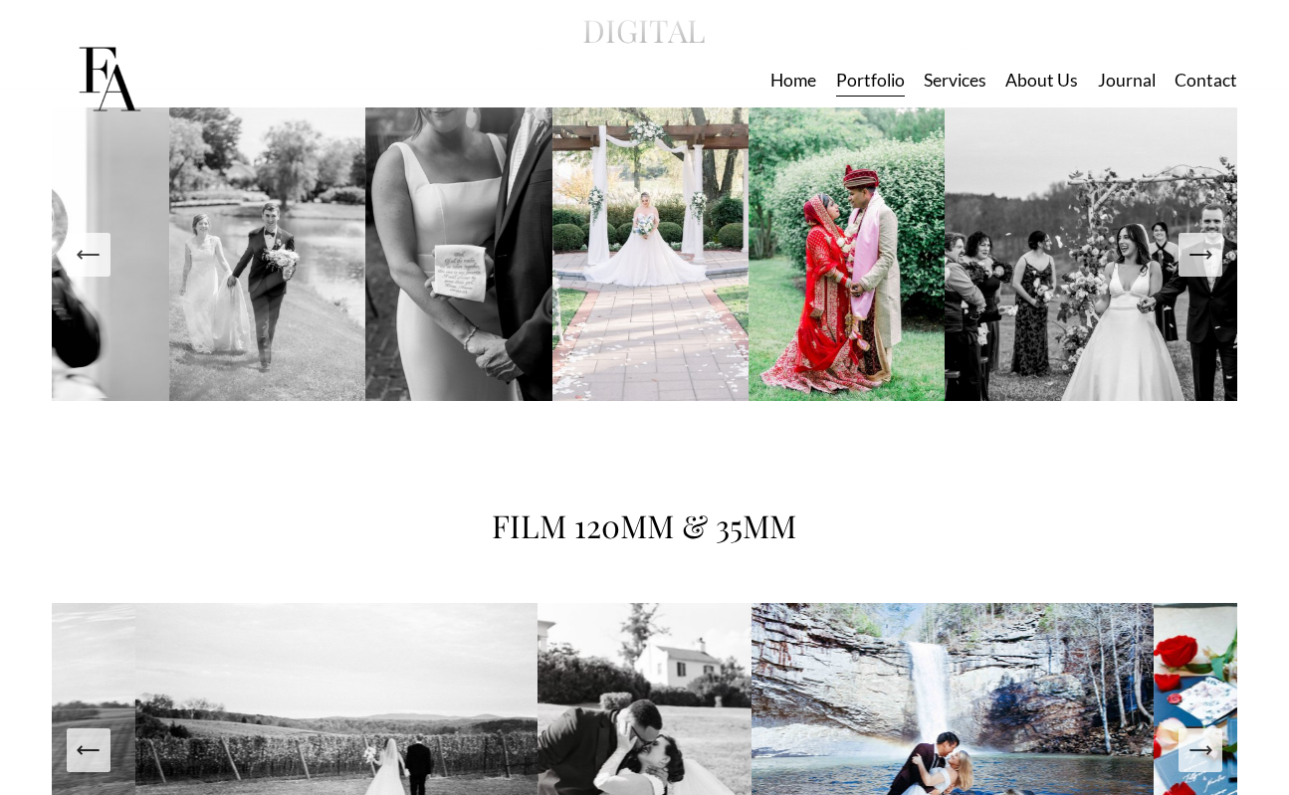
click at [1200, 267] on icon "Next Slide" at bounding box center [1201, 255] width 28 height 28
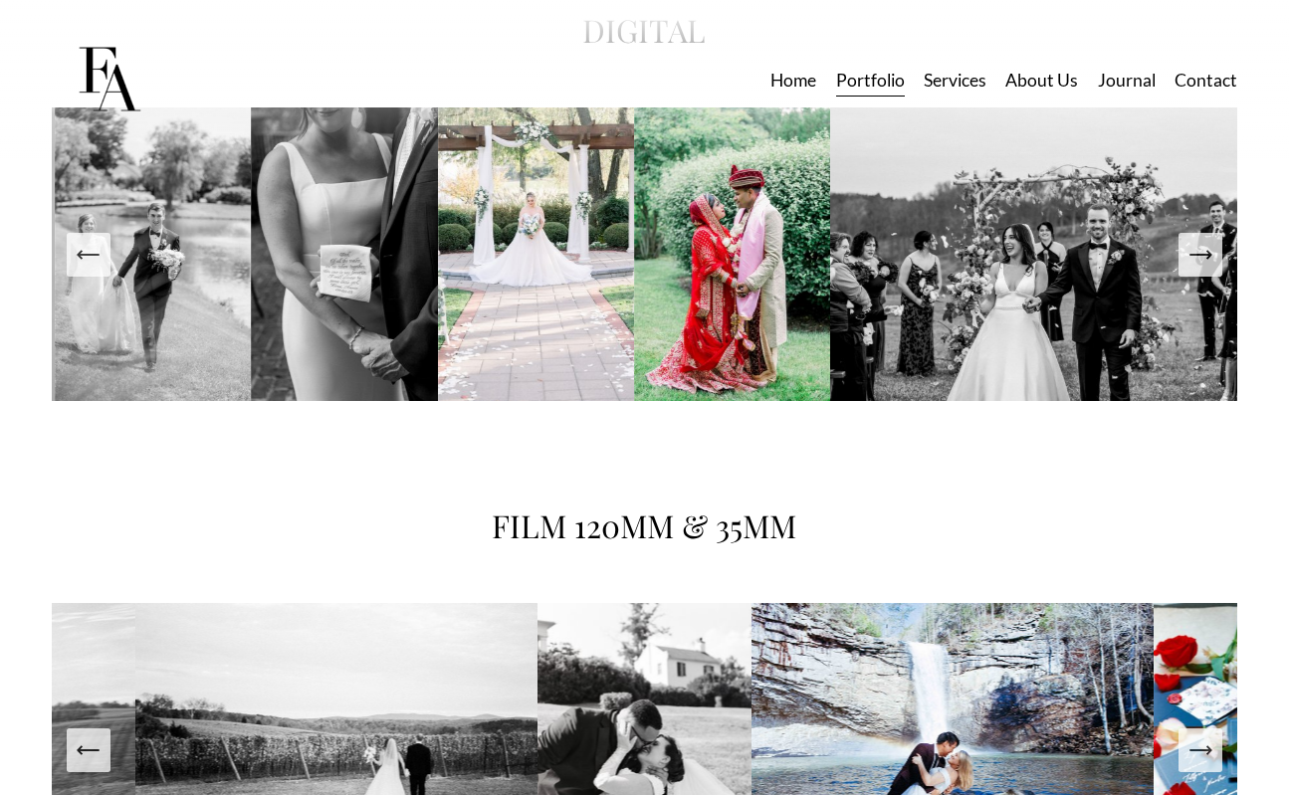
click at [1200, 267] on icon "Next Slide" at bounding box center [1201, 255] width 28 height 28
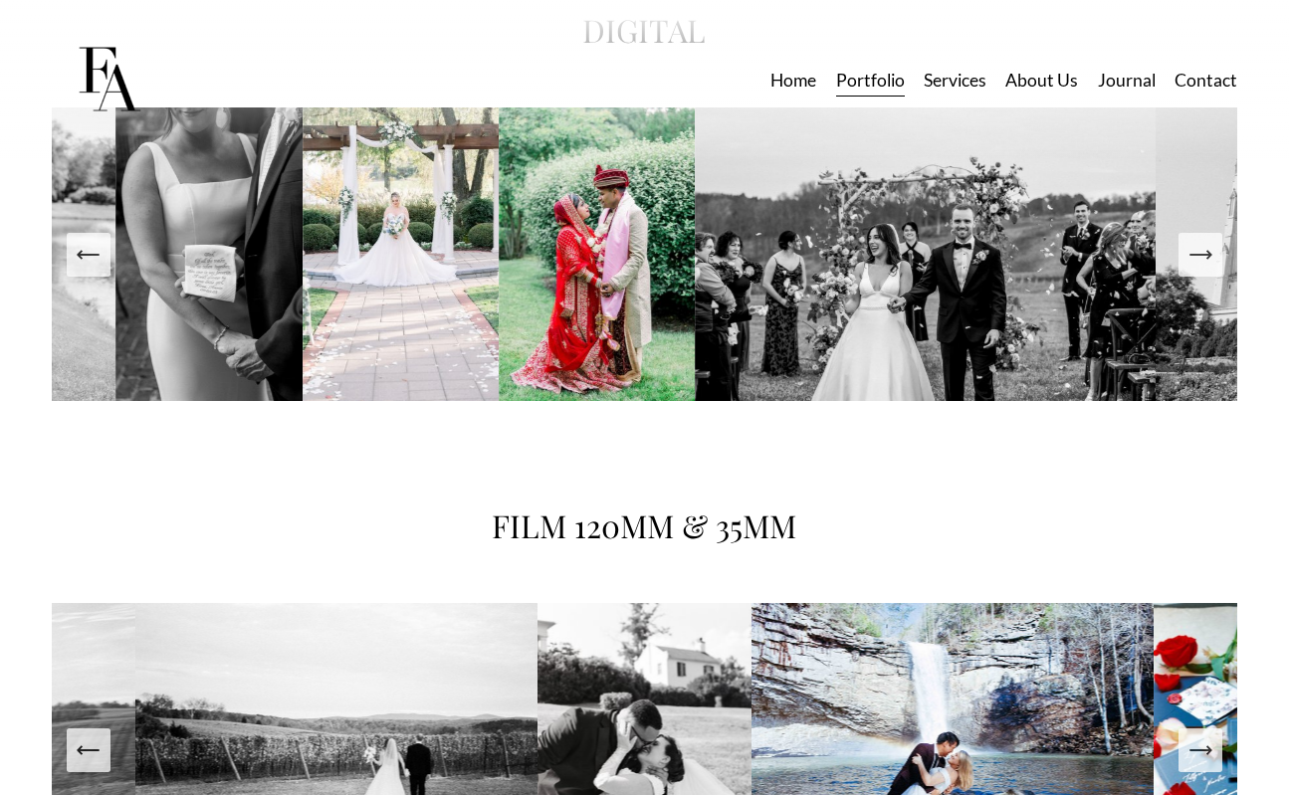
click at [1200, 266] on icon "Next Slide" at bounding box center [1201, 255] width 28 height 28
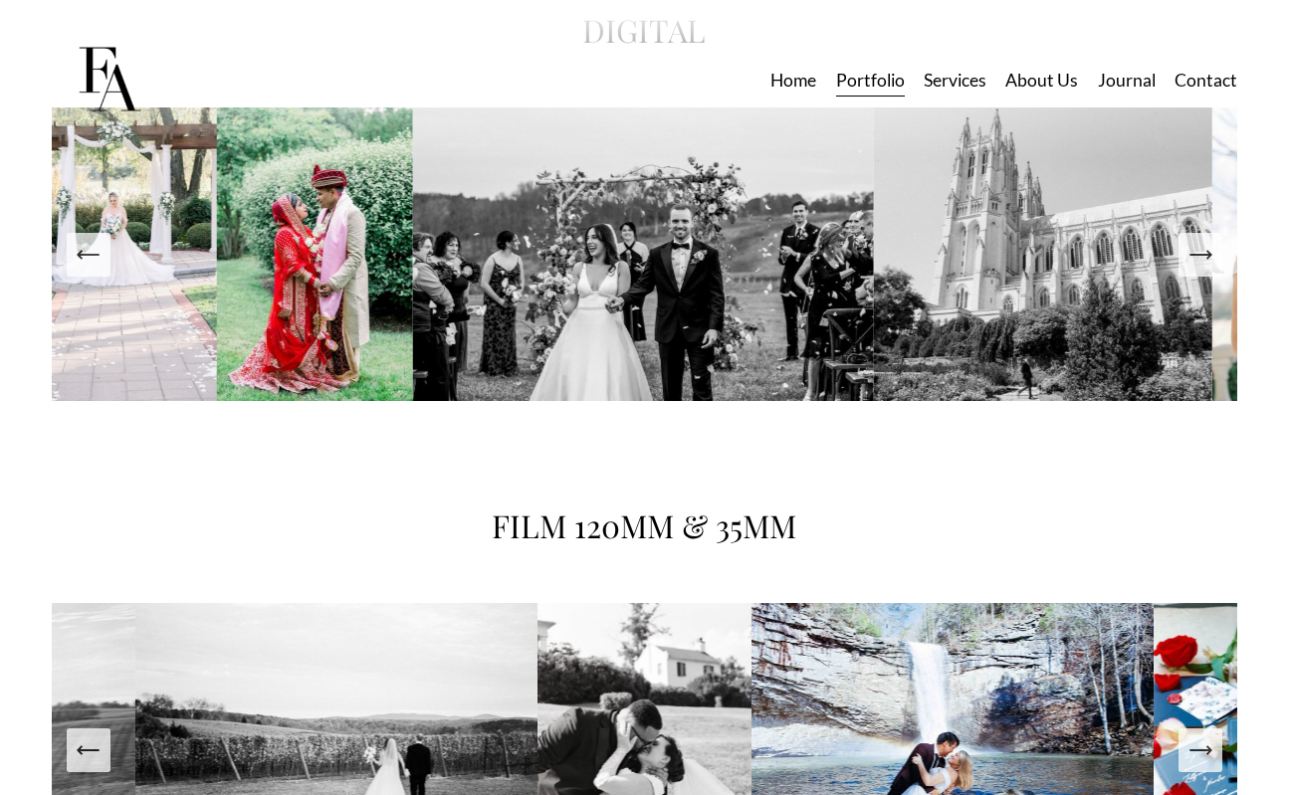
click at [1200, 266] on icon "Next Slide" at bounding box center [1201, 255] width 28 height 28
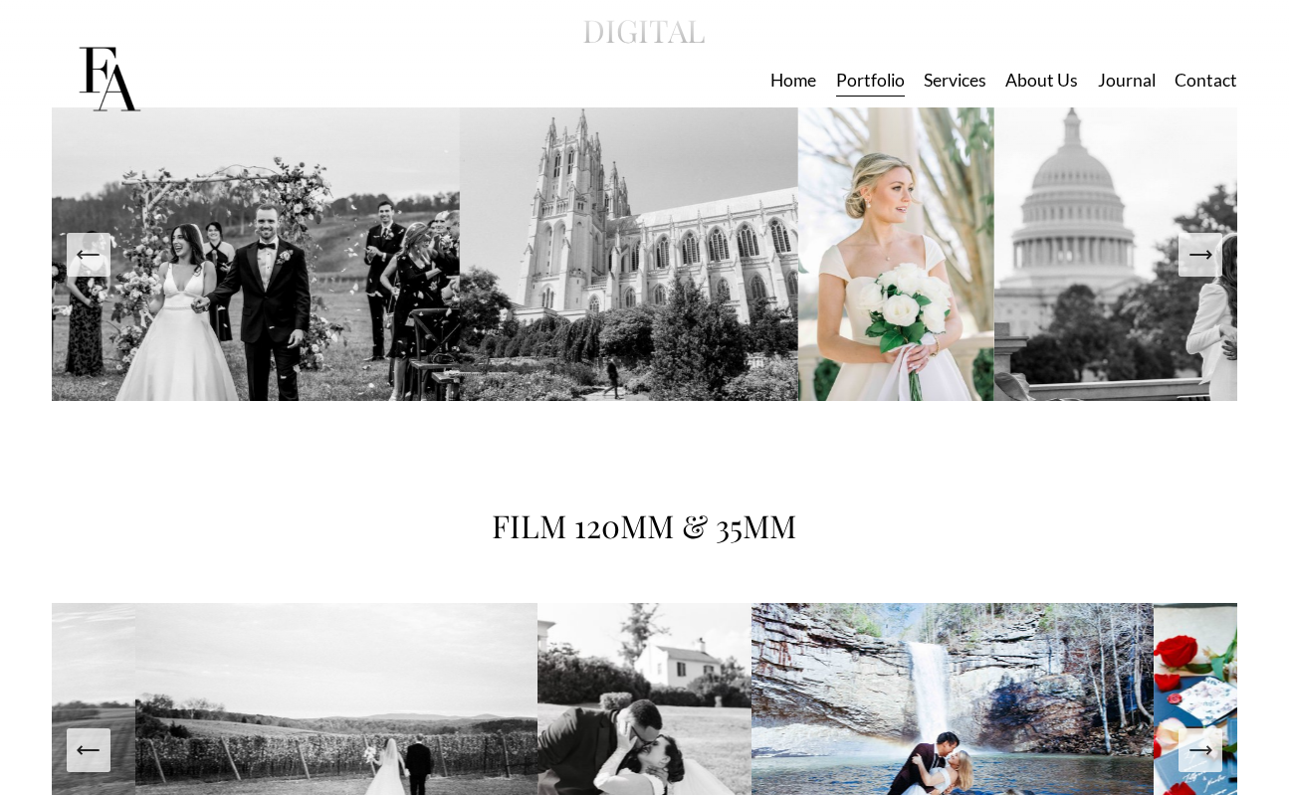
click at [1200, 266] on icon "Next Slide" at bounding box center [1201, 255] width 28 height 28
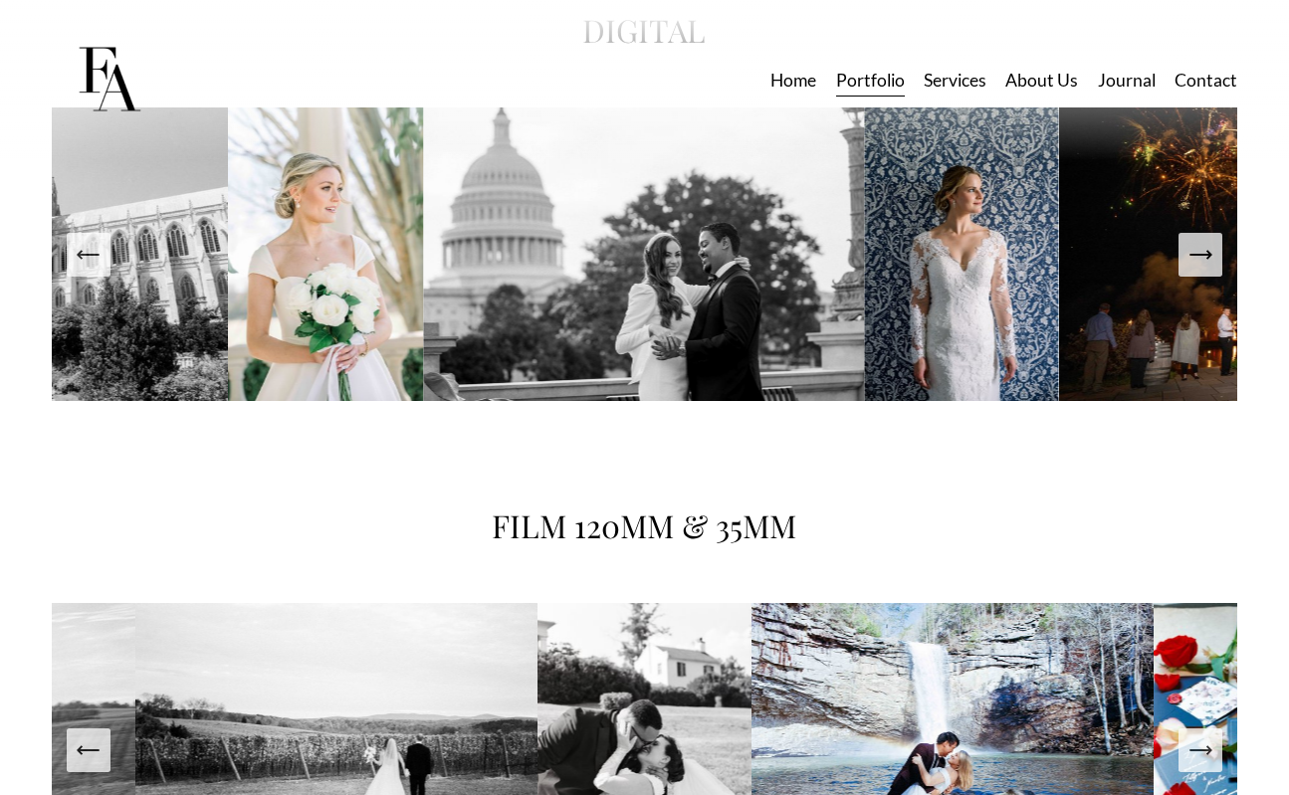
click at [952, 68] on link "Services" at bounding box center [955, 80] width 63 height 35
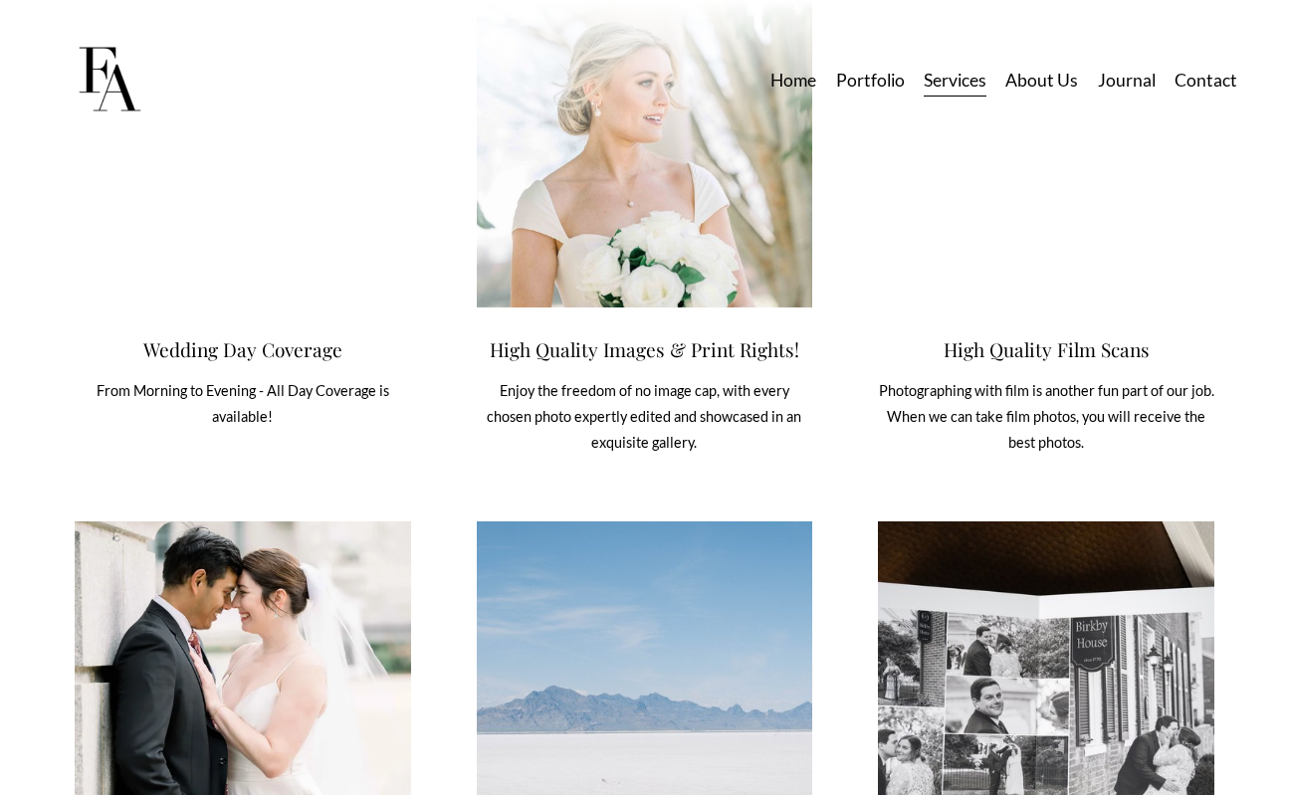
scroll to position [7610, 0]
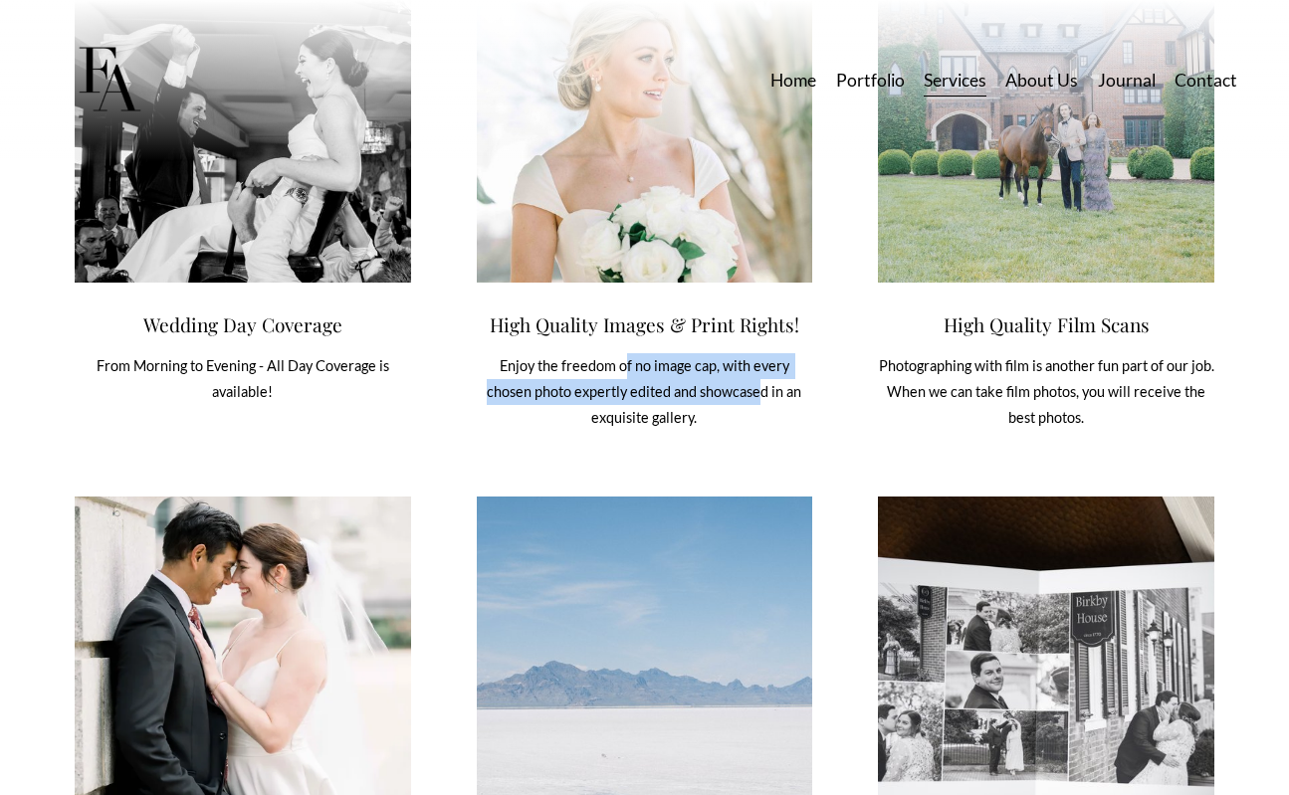
drag, startPoint x: 602, startPoint y: 398, endPoint x: 705, endPoint y: 429, distance: 107.1
click at [705, 429] on p "Enjoy the freedom of no image cap, with every chosen photo expertly edited and …" at bounding box center [645, 392] width 336 height 78
drag, startPoint x: 674, startPoint y: 445, endPoint x: 674, endPoint y: 396, distance: 48.8
click at [674, 396] on p "Enjoy the freedom of no image cap, with every chosen photo expertly edited and …" at bounding box center [645, 392] width 336 height 78
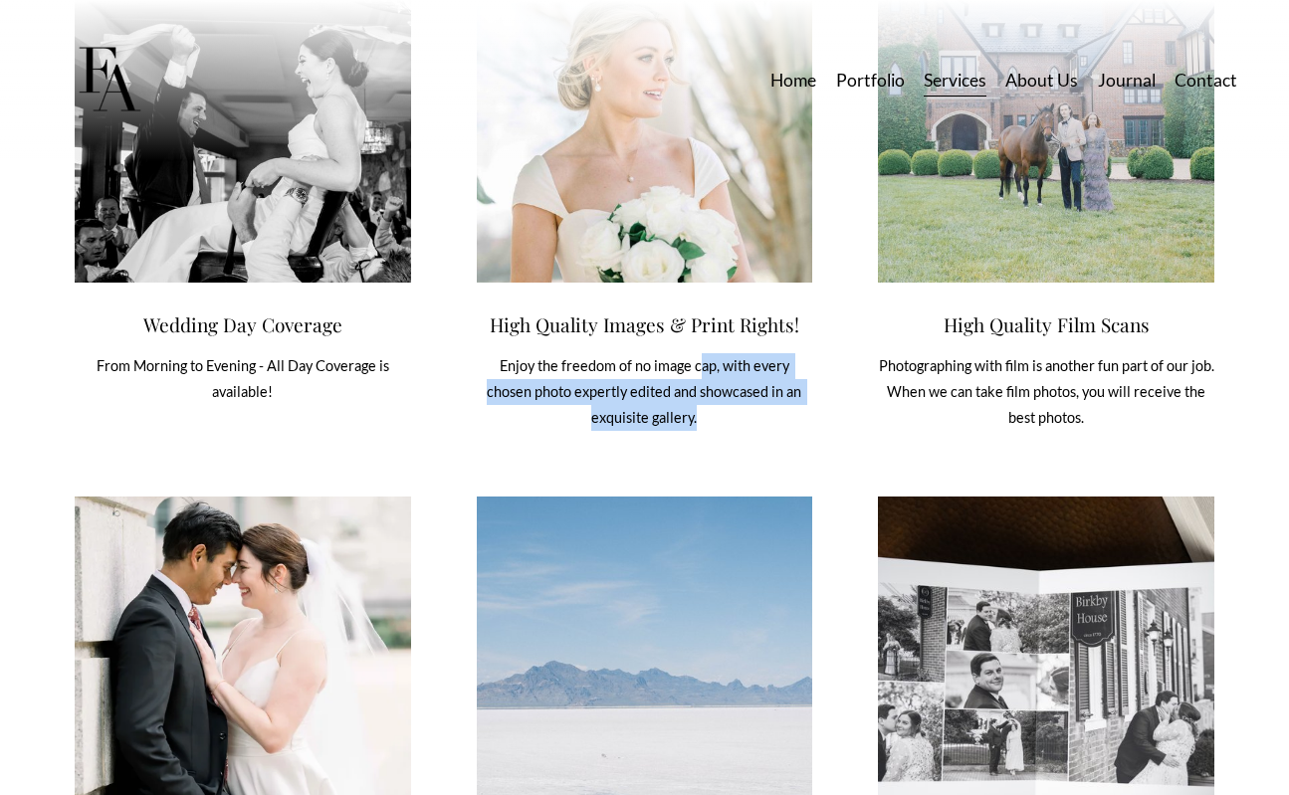
click at [674, 396] on p "Enjoy the freedom of no image cap, with every chosen photo expertly edited and …" at bounding box center [645, 392] width 336 height 78
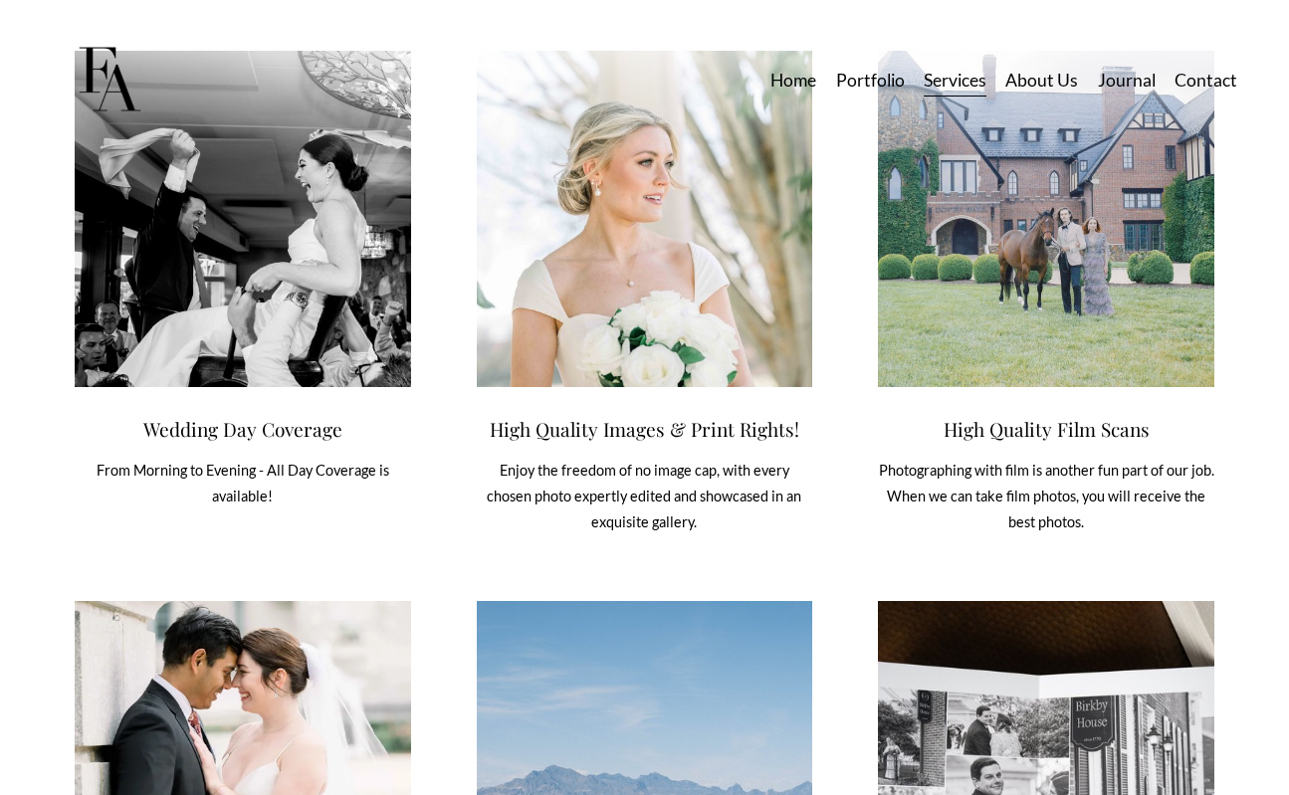
scroll to position [7504, 0]
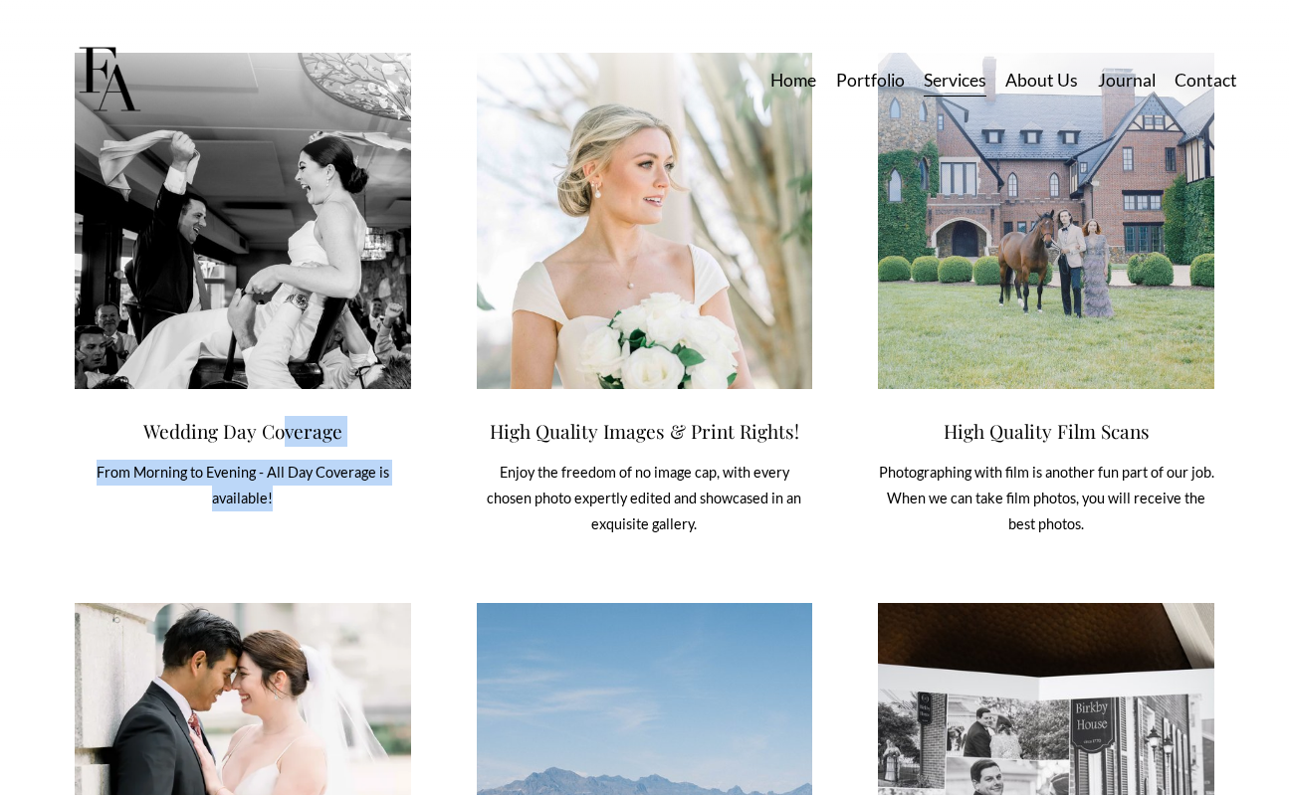
drag, startPoint x: 277, startPoint y: 530, endPoint x: 280, endPoint y: 464, distance: 65.8
click at [280, 465] on div "Wedding Day Coverage From Morning to Evening - All Day Coverage is available!" at bounding box center [243, 464] width 336 height 96
click at [280, 447] on h2 "Wedding Day Coverage" at bounding box center [243, 431] width 336 height 31
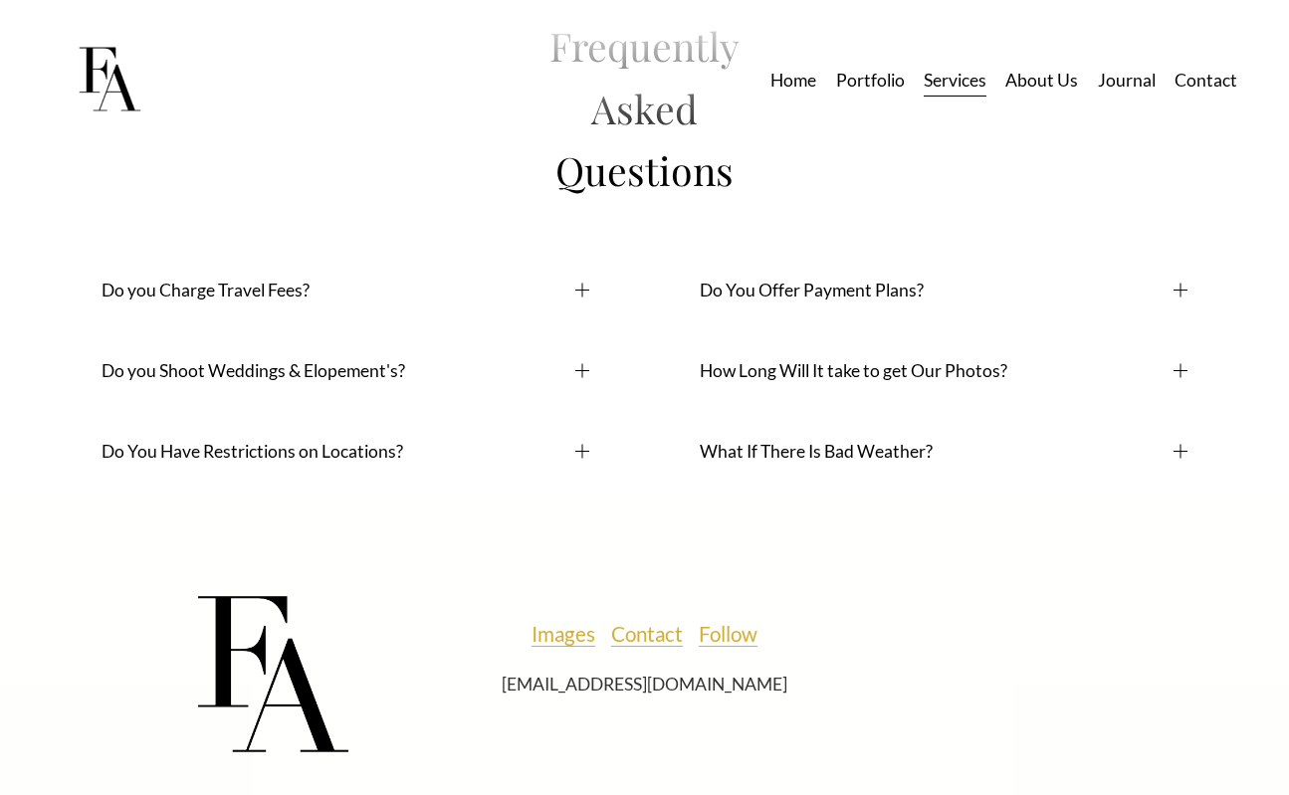
scroll to position [11973, 0]
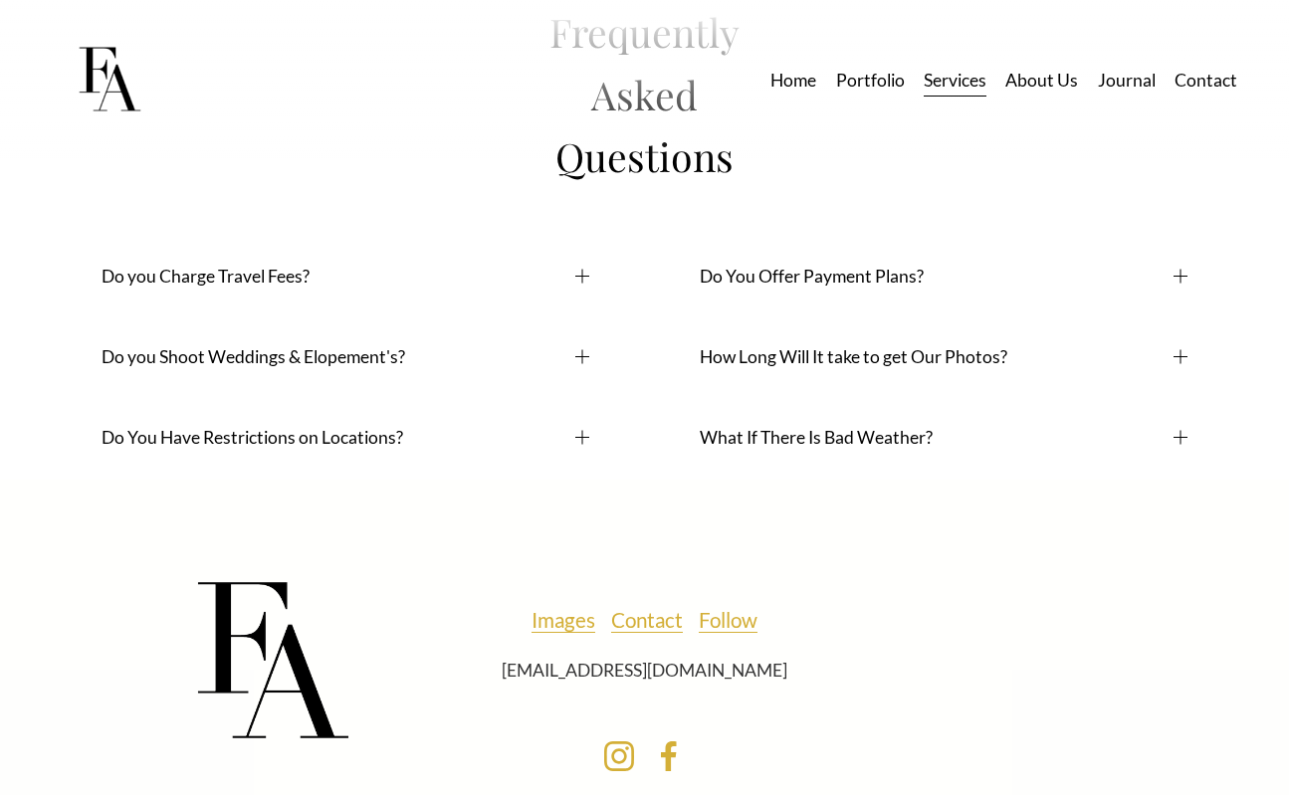
click at [776, 287] on span "Do You Offer Payment Plans?" at bounding box center [937, 276] width 474 height 21
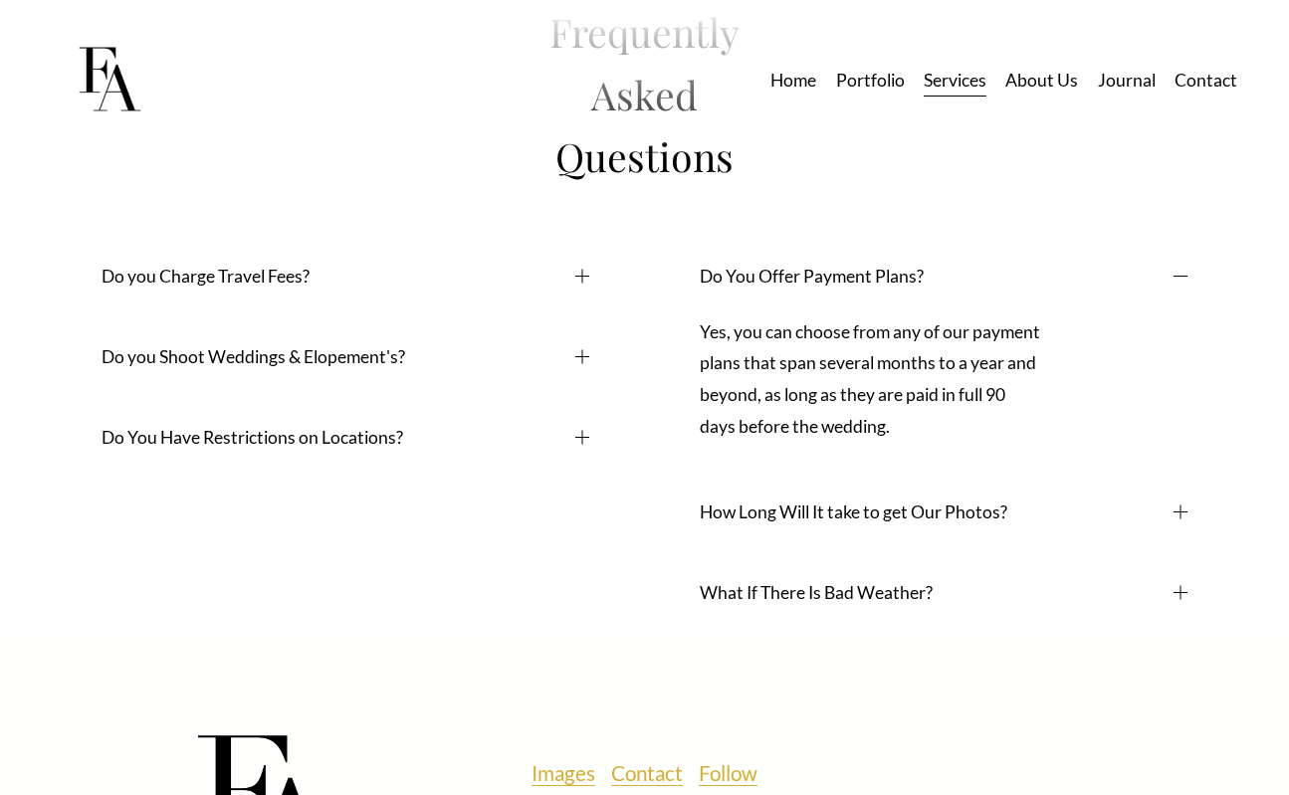
click at [776, 287] on span "Do You Offer Payment Plans?" at bounding box center [937, 276] width 474 height 21
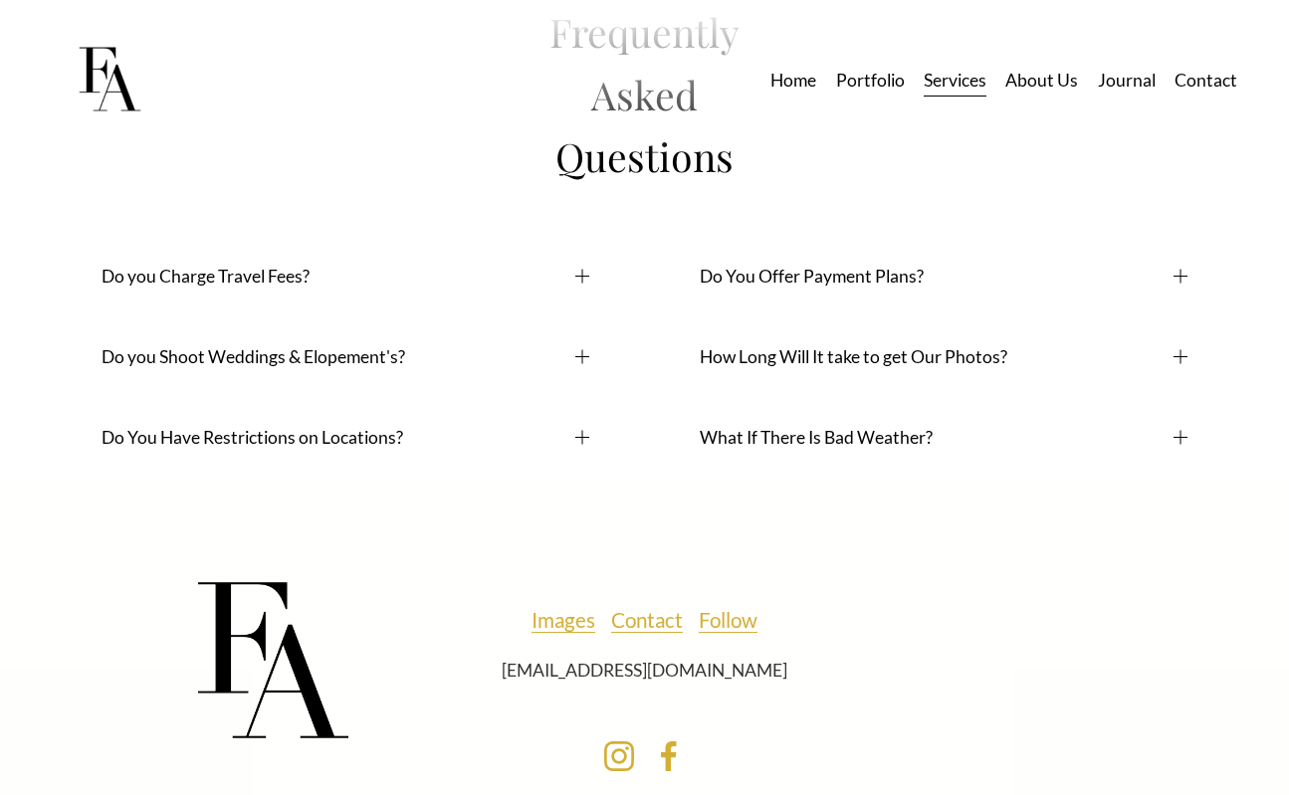
click at [367, 367] on span "Do you Shoot Weddings & Elopement's?" at bounding box center [339, 356] width 474 height 21
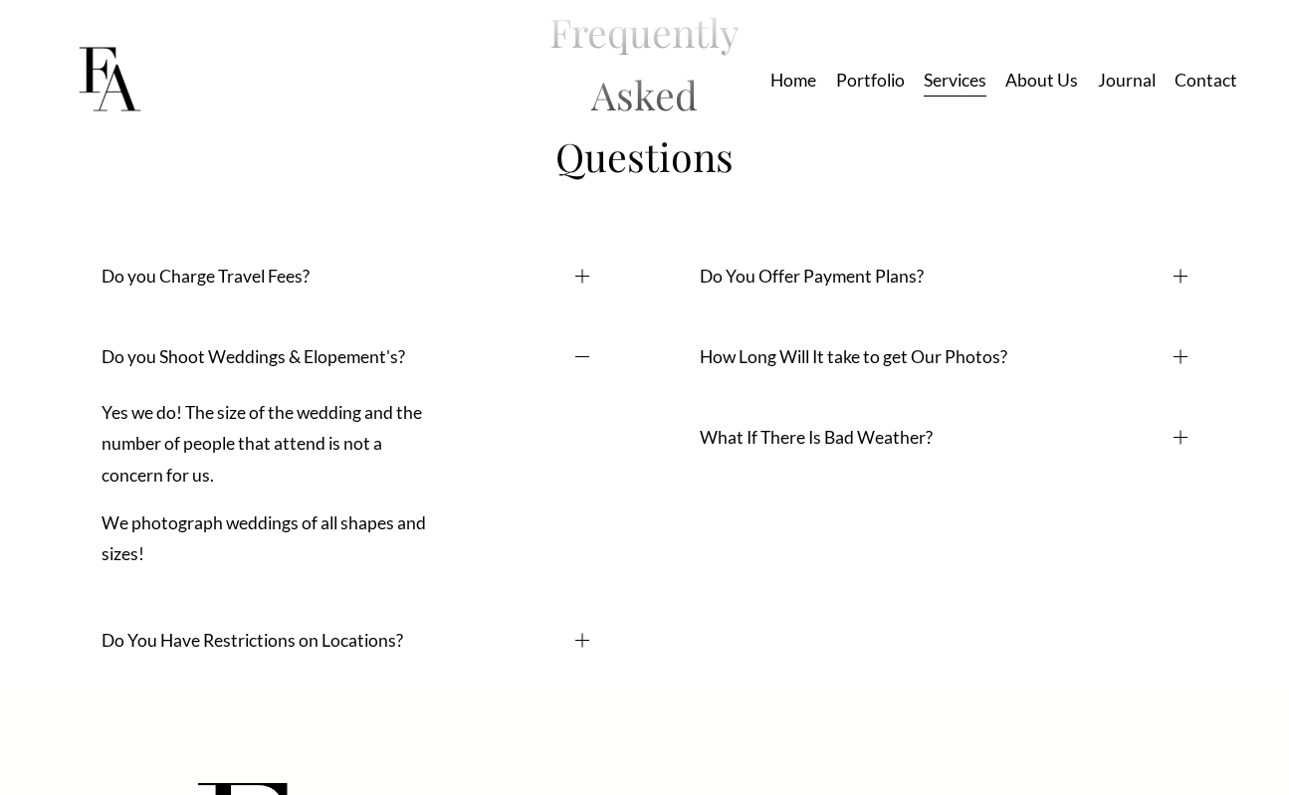
click at [367, 367] on span "Do you Shoot Weddings & Elopement's?" at bounding box center [339, 356] width 474 height 21
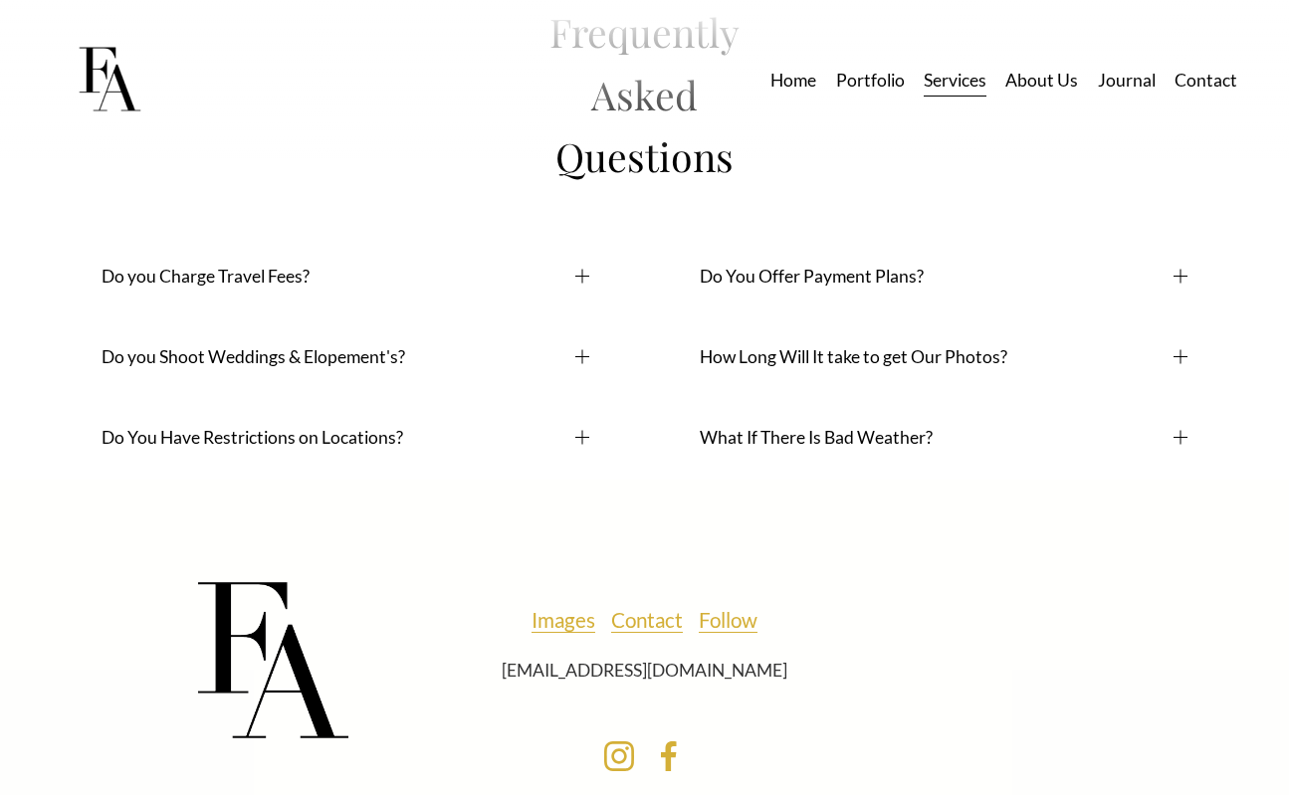
click at [444, 448] on span "Do You Have Restrictions on Locations?" at bounding box center [339, 437] width 474 height 21
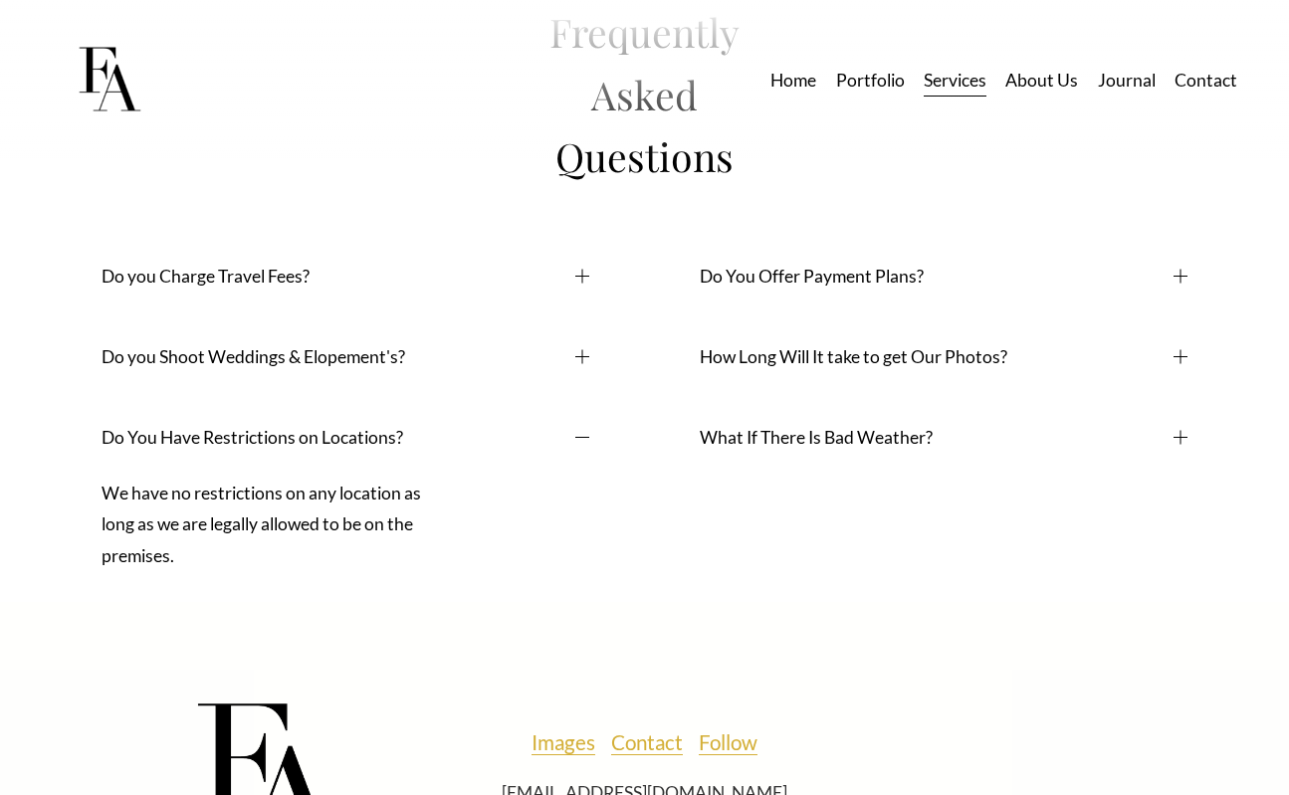
click at [444, 448] on span "Do You Have Restrictions on Locations?" at bounding box center [339, 437] width 474 height 21
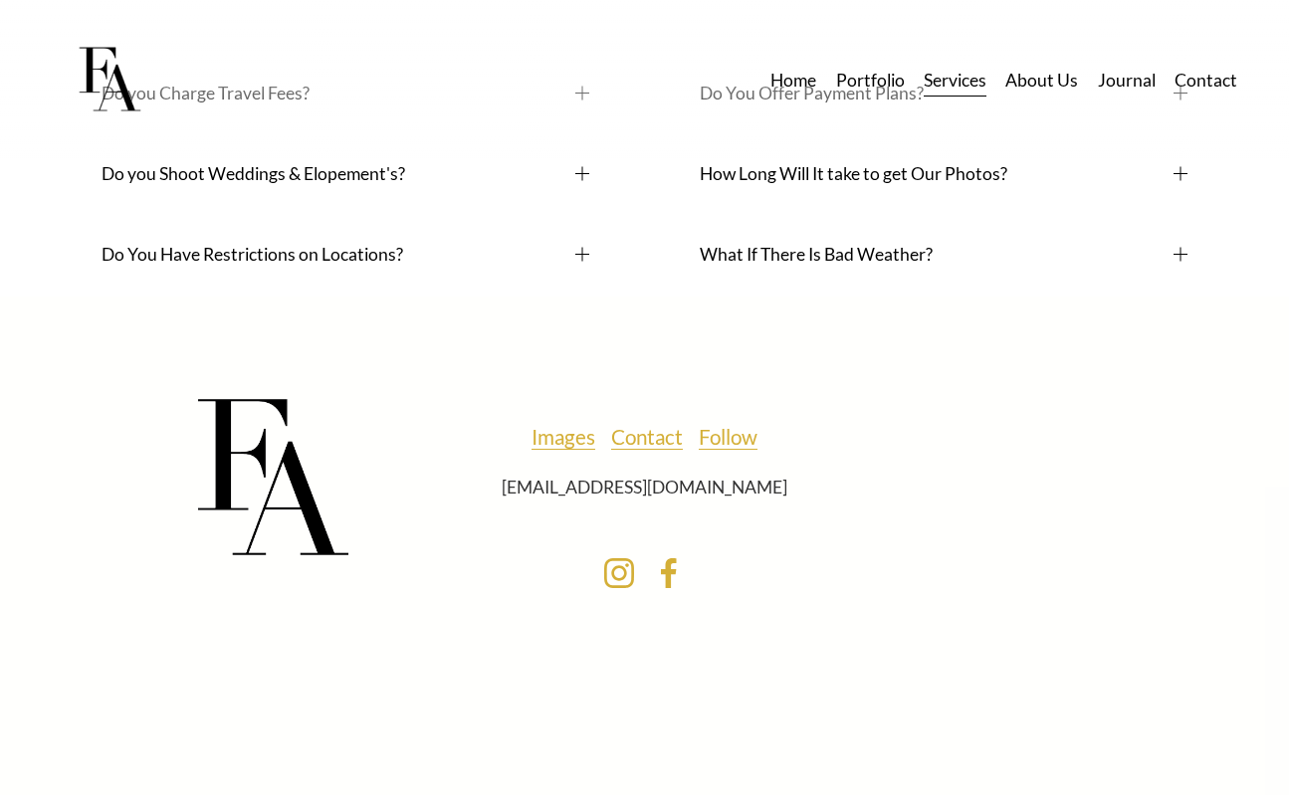
scroll to position [12167, 0]
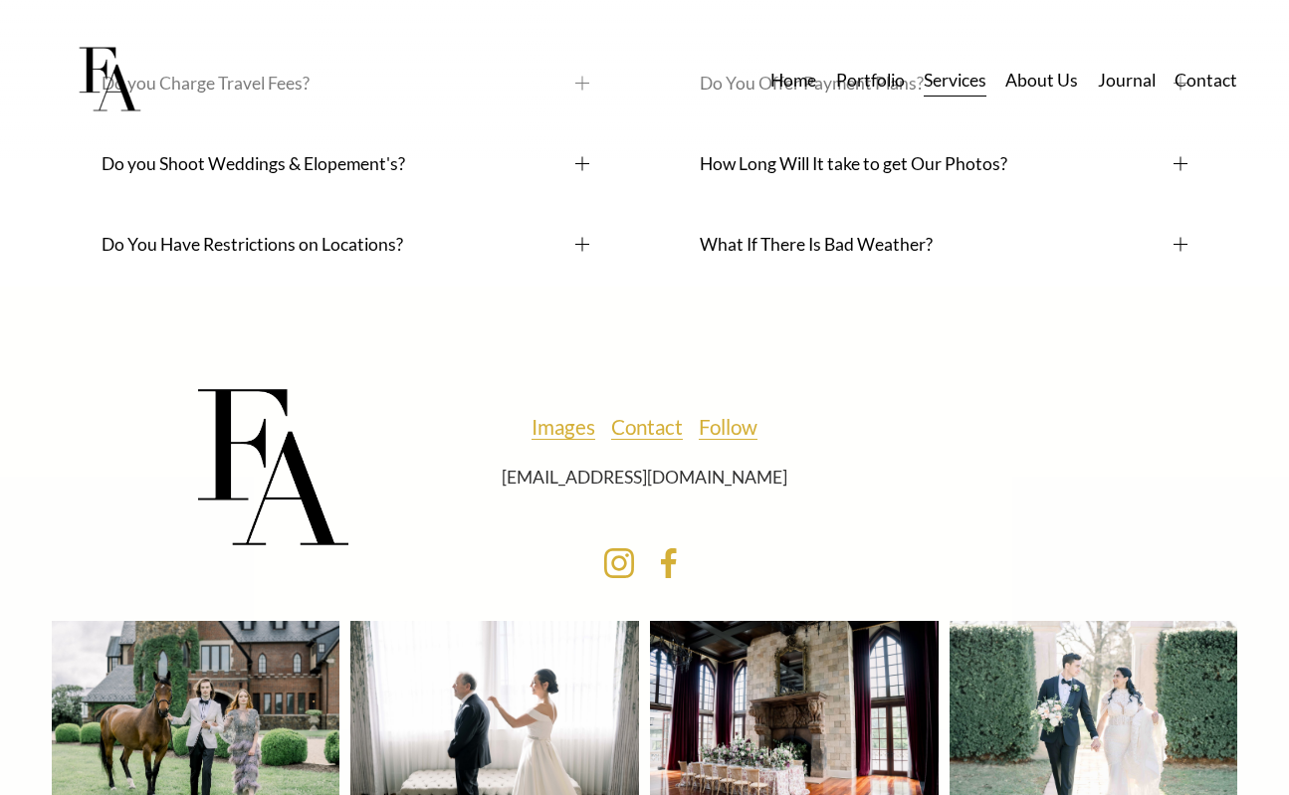
click at [829, 285] on button "What If There Is Bad Weather?" at bounding box center [944, 244] width 488 height 81
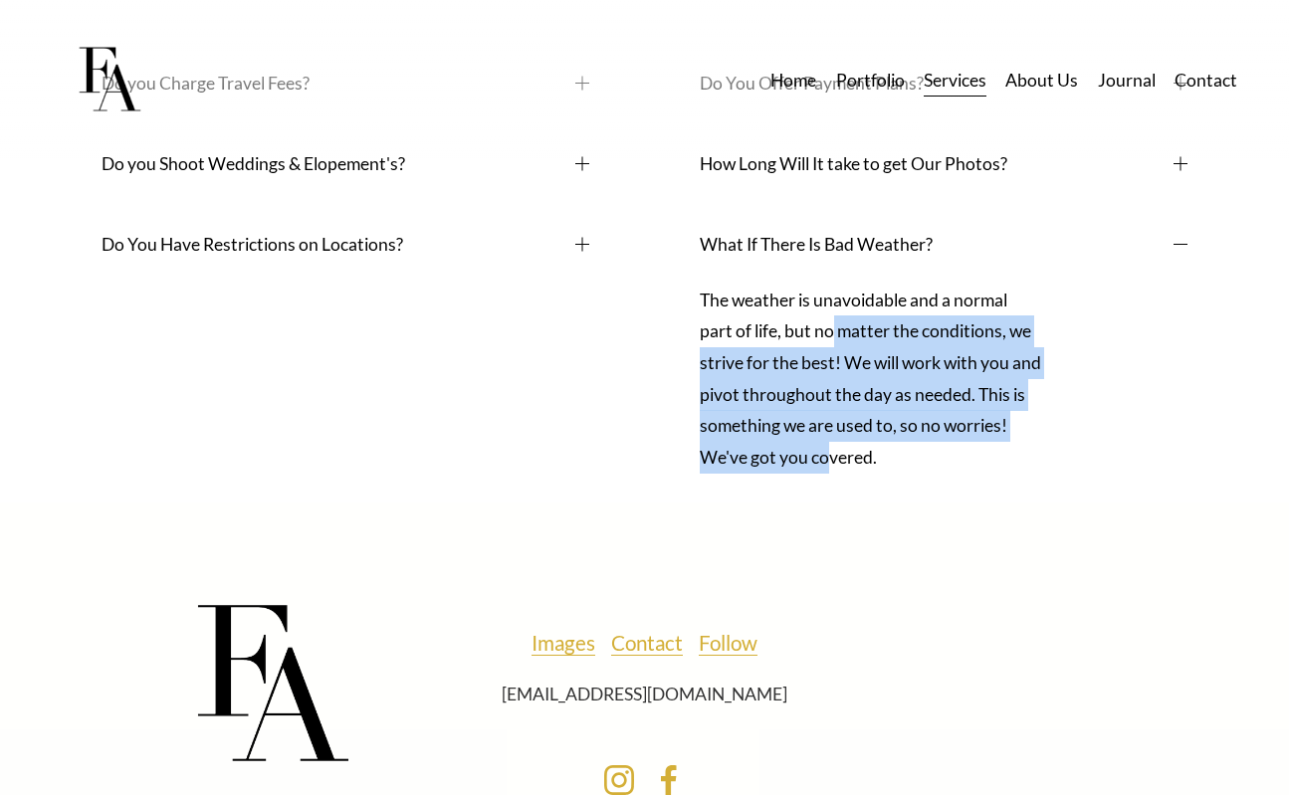
drag, startPoint x: 831, startPoint y: 366, endPoint x: 831, endPoint y: 503, distance: 136.4
click at [831, 474] on p "The weather is unavoidable and a normal part of life, but no matter the conditi…" at bounding box center [870, 379] width 341 height 189
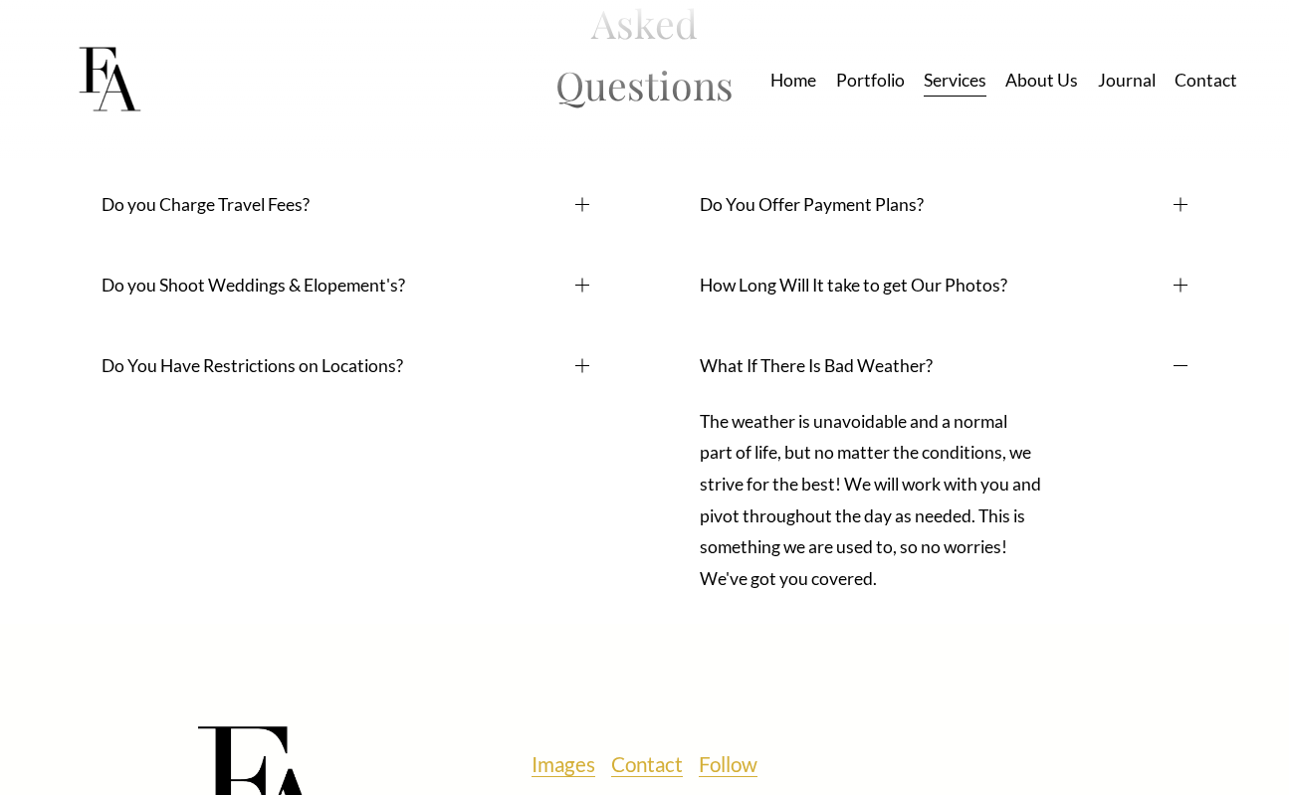
scroll to position [12003, 0]
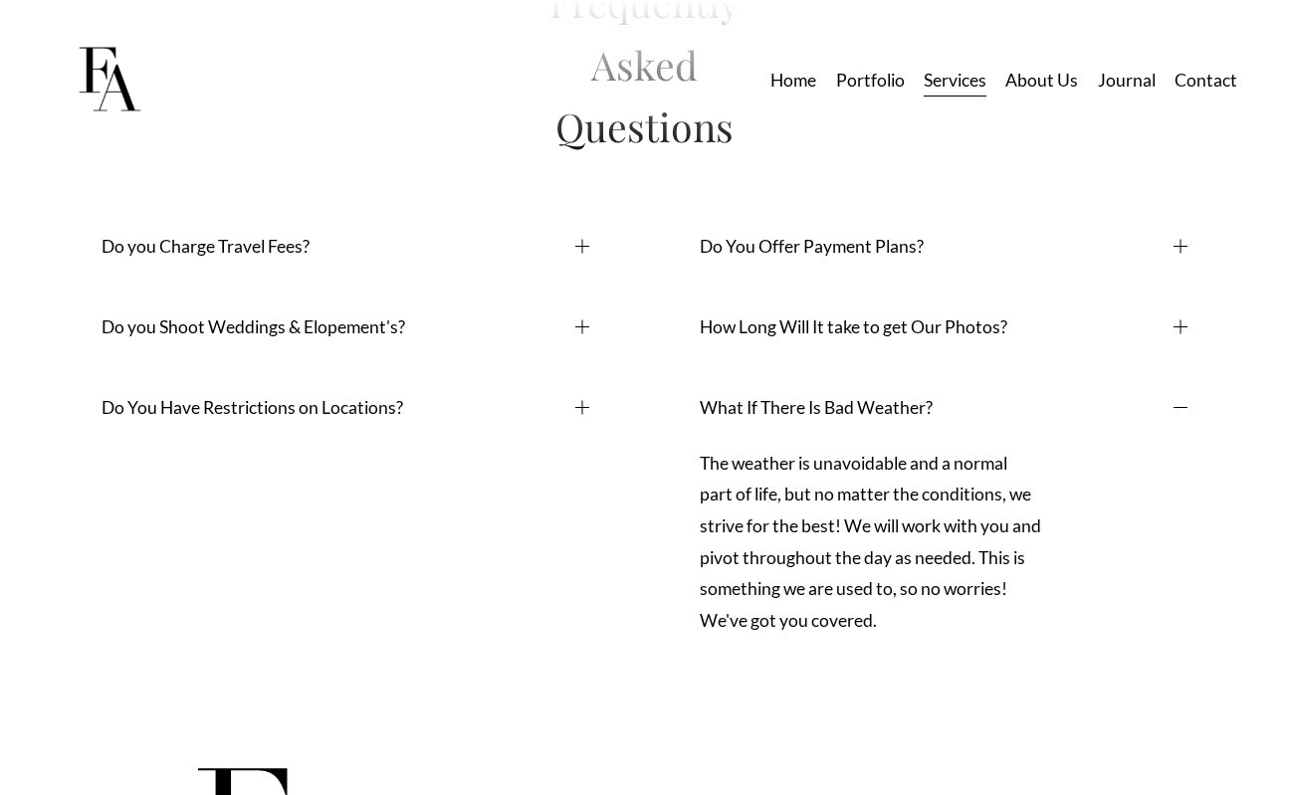
click at [1064, 79] on link "About Us" at bounding box center [1041, 80] width 73 height 35
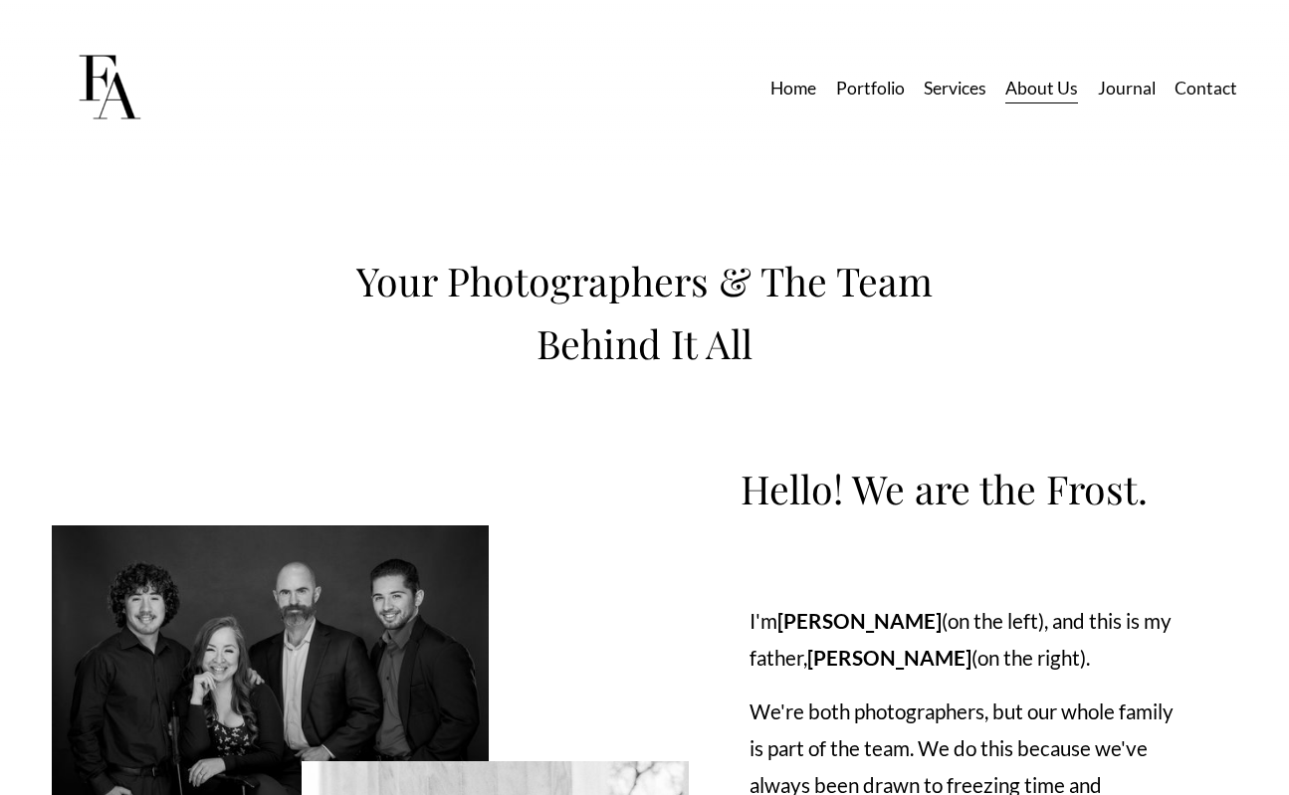
click at [1138, 86] on link "Journal" at bounding box center [1127, 88] width 58 height 35
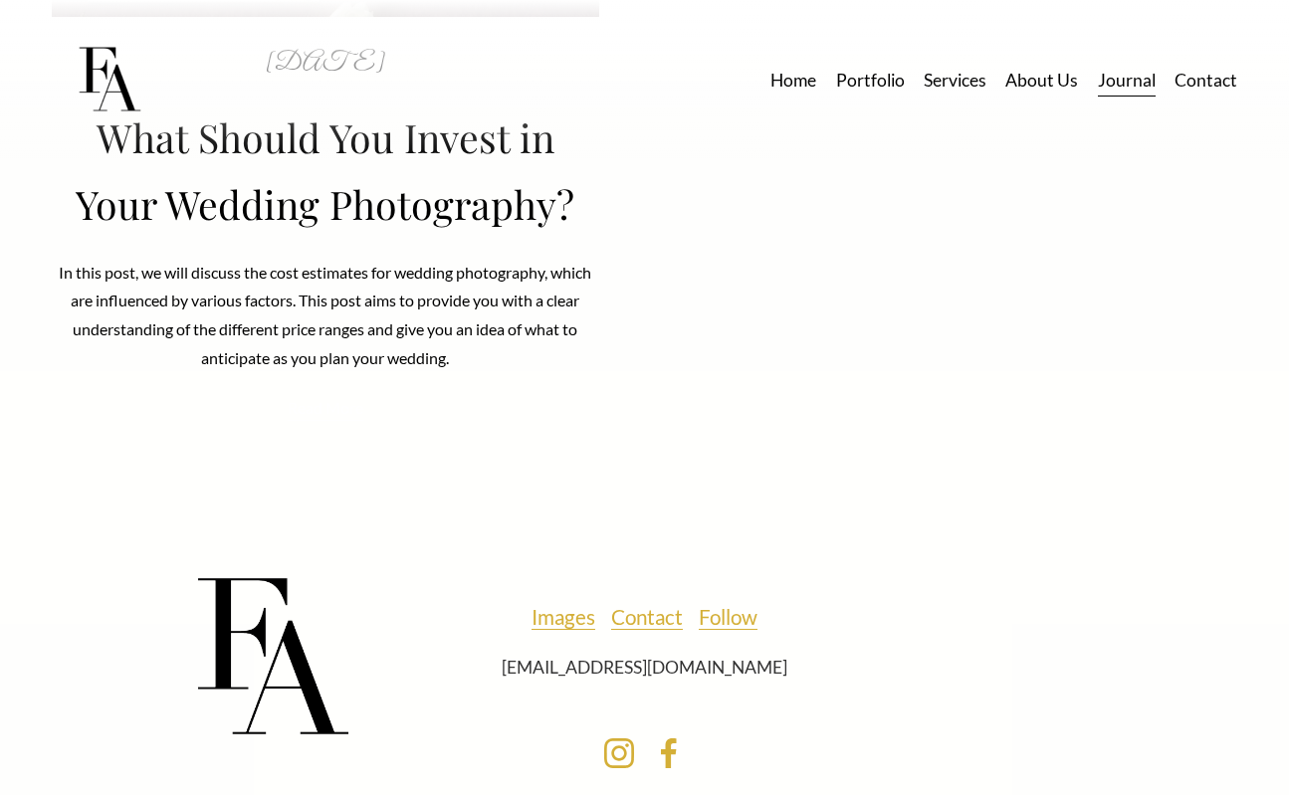
scroll to position [871, 0]
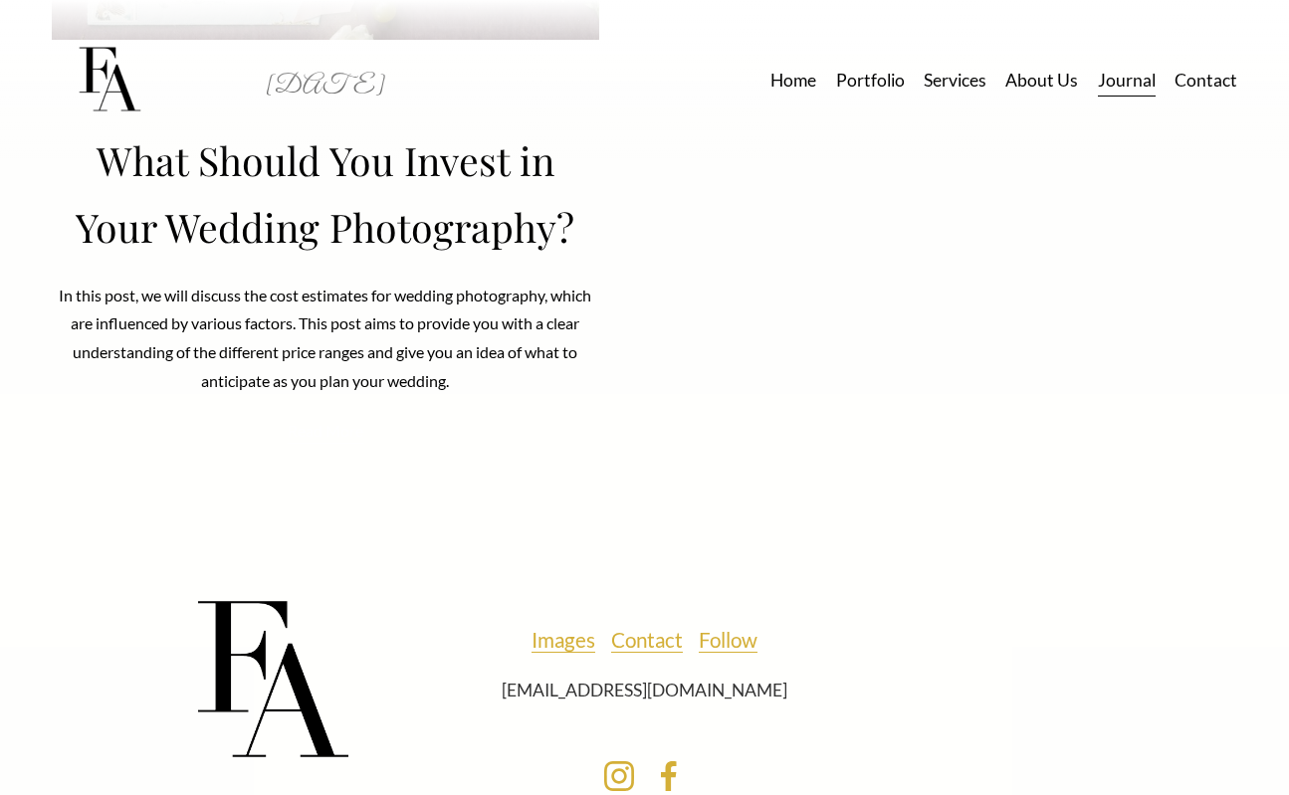
click at [955, 85] on link "Services" at bounding box center [955, 80] width 63 height 35
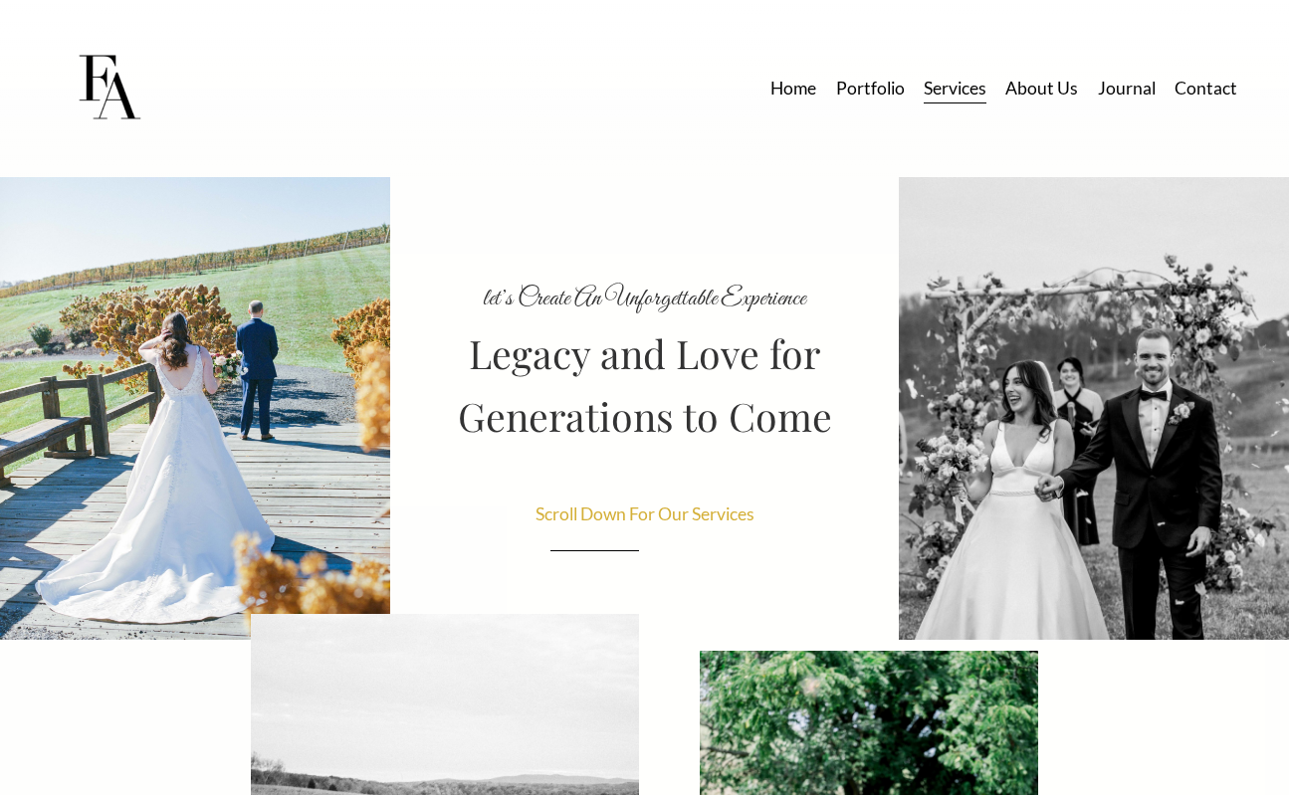
click at [818, 83] on nav "Home Portfolio Services About Us Journal Contact" at bounding box center [1003, 88] width 467 height 35
click at [708, 529] on p "Scroll Down For Our Services" at bounding box center [645, 515] width 289 height 32
click at [705, 517] on span "Scroll Down For Our Services" at bounding box center [645, 514] width 219 height 21
click at [612, 535] on div "let’s Create An Unforgettable Experience Legacy and Love for Generations to Come" at bounding box center [644, 645] width 1289 height 937
click at [609, 525] on span "Scroll Down For Our Services" at bounding box center [645, 514] width 219 height 21
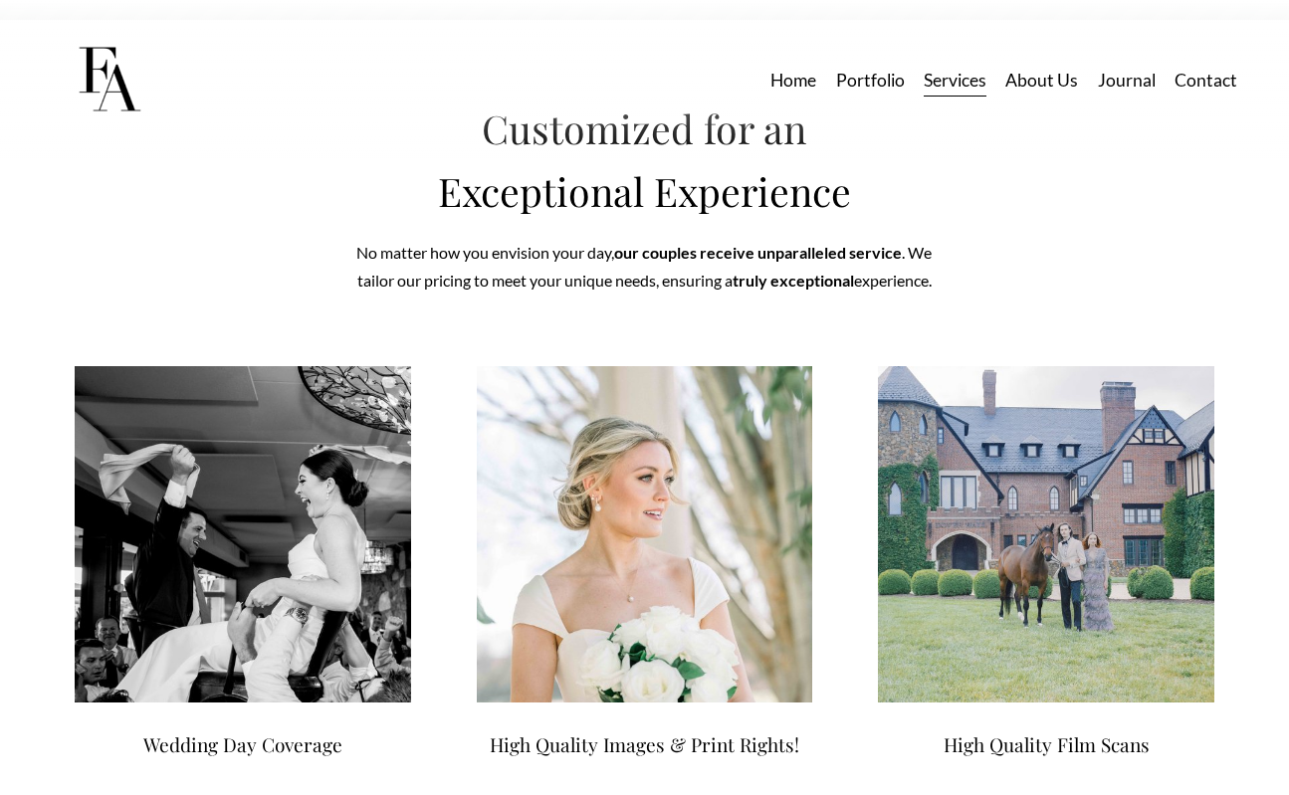
scroll to position [7191, 0]
